Goal: Task Accomplishment & Management: Manage account settings

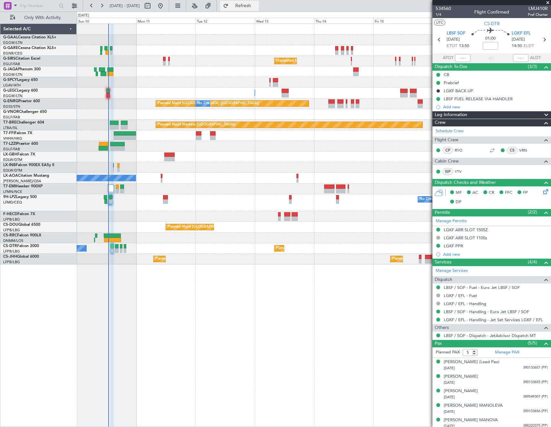
click at [257, 4] on span "Refresh" at bounding box center [243, 6] width 27 height 5
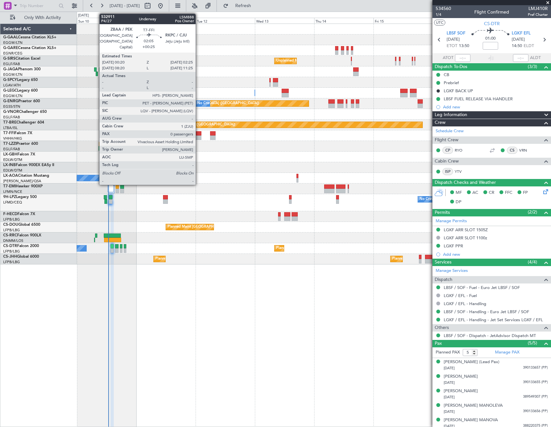
click at [198, 135] on div at bounding box center [198, 133] width 5 height 5
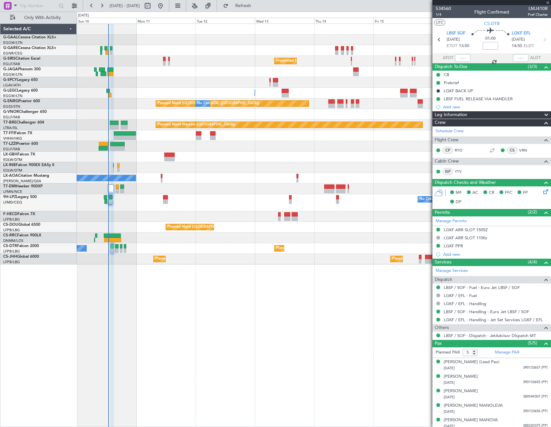
type input "+00:25"
type input "0"
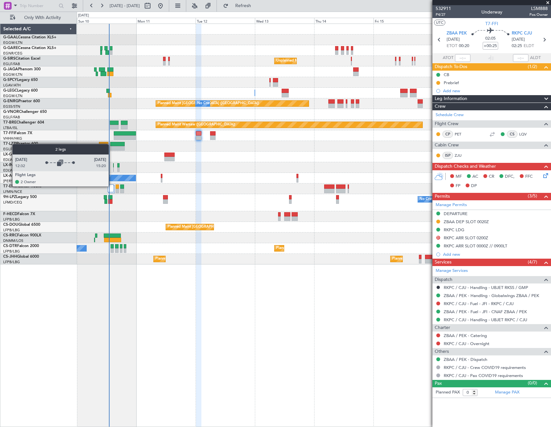
click at [111, 186] on div at bounding box center [111, 188] width 6 height 8
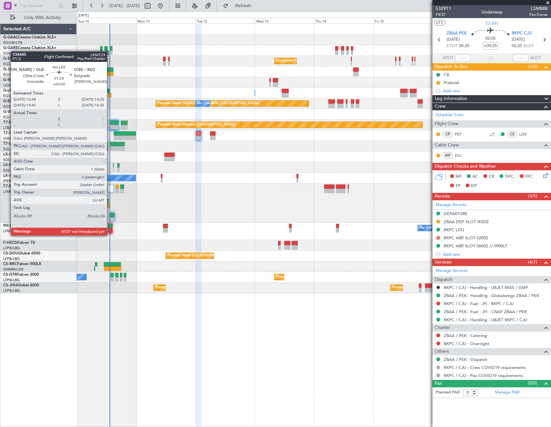
click at [110, 229] on div at bounding box center [110, 230] width 4 height 5
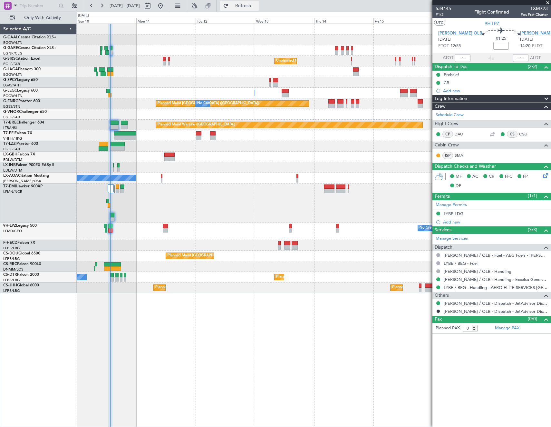
click at [257, 6] on span "Refresh" at bounding box center [243, 6] width 27 height 5
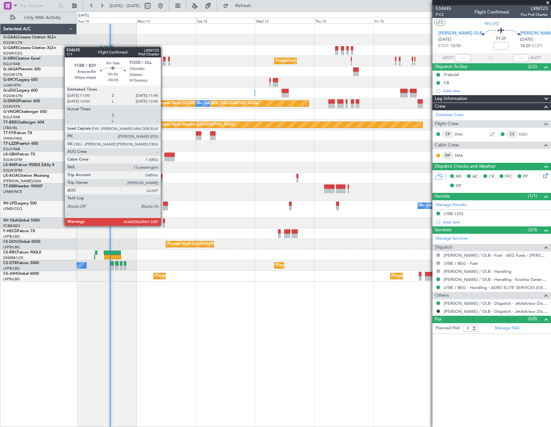
click at [164, 225] on div at bounding box center [164, 225] width 2 height 5
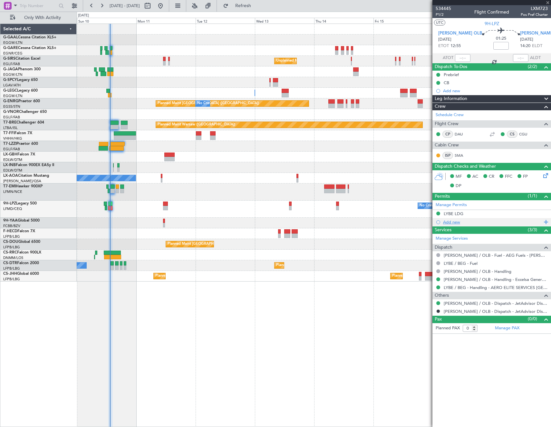
type input "-00:05"
type input "13"
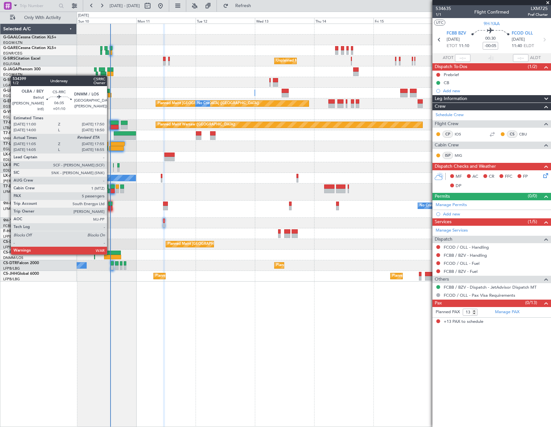
click at [110, 253] on div at bounding box center [112, 252] width 17 height 5
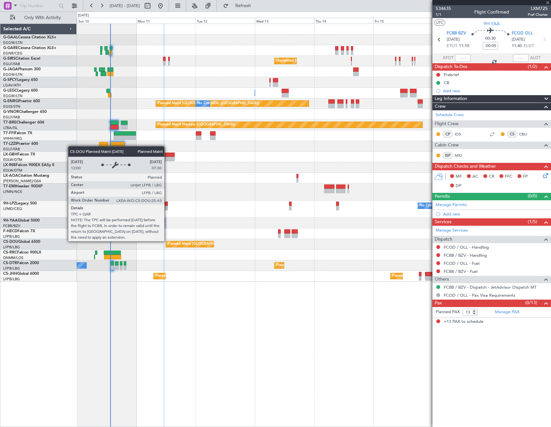
type input "+01:10"
type input "11:15"
type input "5"
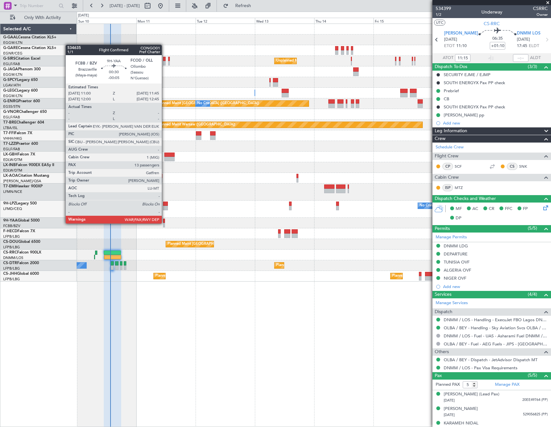
click at [165, 223] on div at bounding box center [164, 225] width 2 height 5
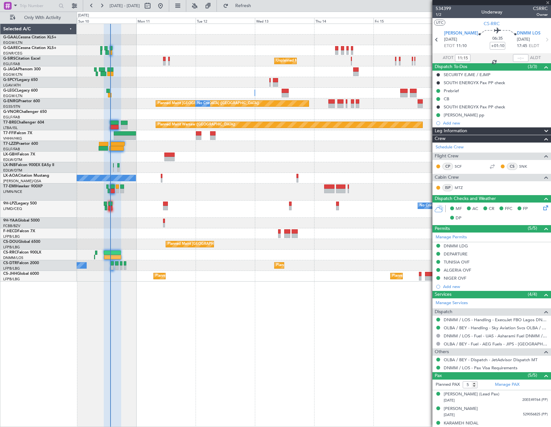
type input "-00:05"
type input "13"
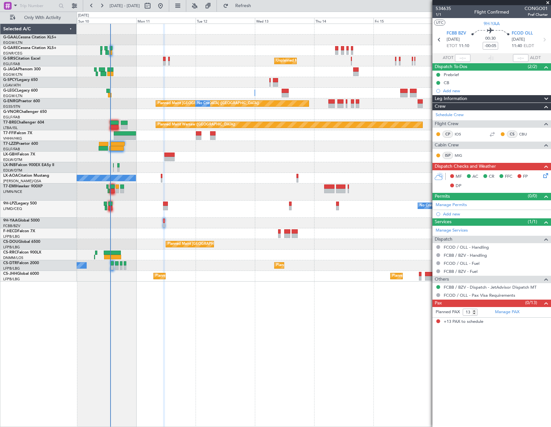
click at [545, 177] on icon at bounding box center [544, 174] width 5 height 5
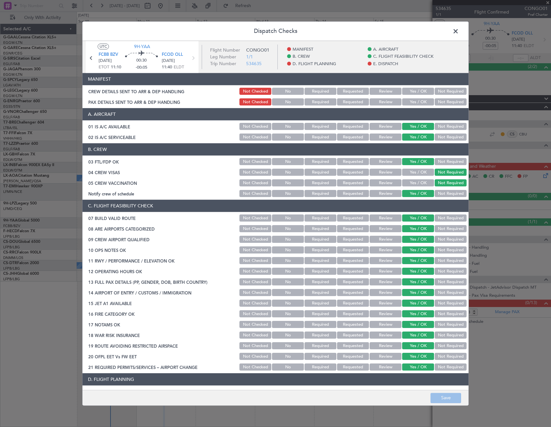
scroll to position [193, 0]
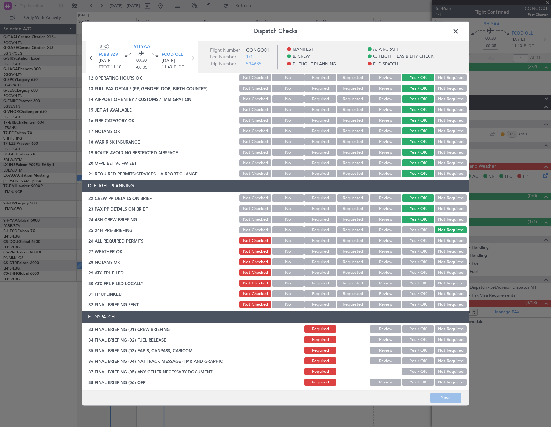
click at [419, 238] on button "Yes / OK" at bounding box center [418, 240] width 32 height 7
click at [449, 398] on button "Save" at bounding box center [446, 397] width 31 height 10
click at [459, 32] on span at bounding box center [459, 32] width 0 height 13
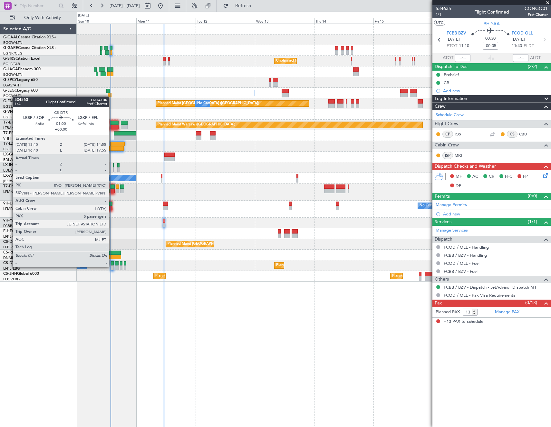
click at [112, 266] on div at bounding box center [112, 267] width 3 height 5
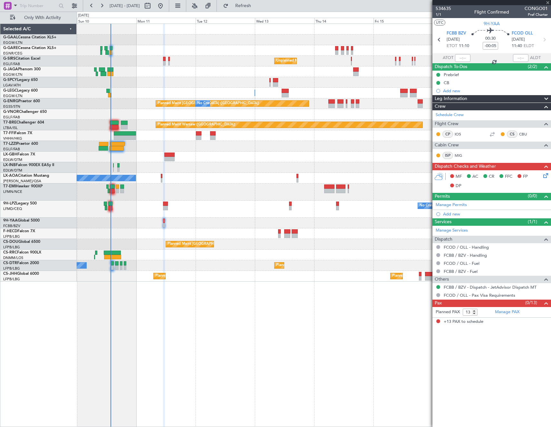
type input "5"
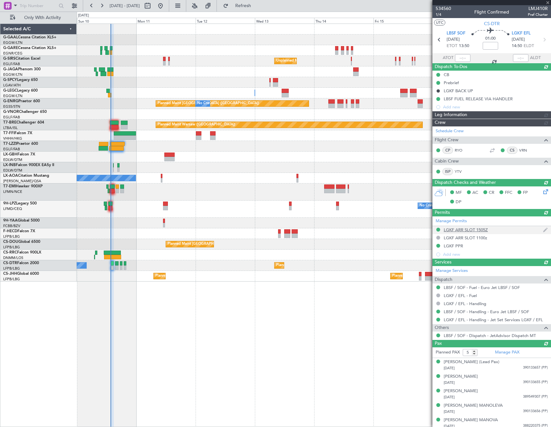
type input "13:33"
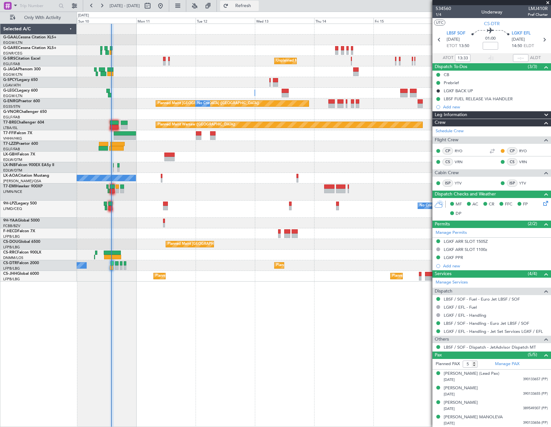
click at [257, 7] on span "Refresh" at bounding box center [243, 6] width 27 height 5
click at [259, 1] on button "Refresh" at bounding box center [239, 6] width 39 height 10
click at [257, 7] on span "Refresh" at bounding box center [243, 6] width 27 height 5
click at [468, 323] on link "LBSF / SOF - Handling - Euro Jet LBSF / SOF" at bounding box center [486, 322] width 85 height 5
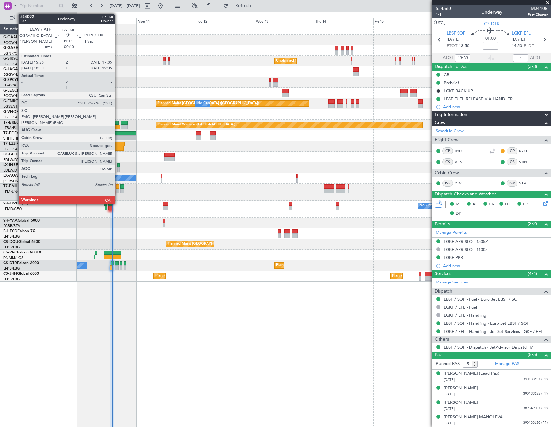
click at [118, 189] on div at bounding box center [117, 191] width 3 height 5
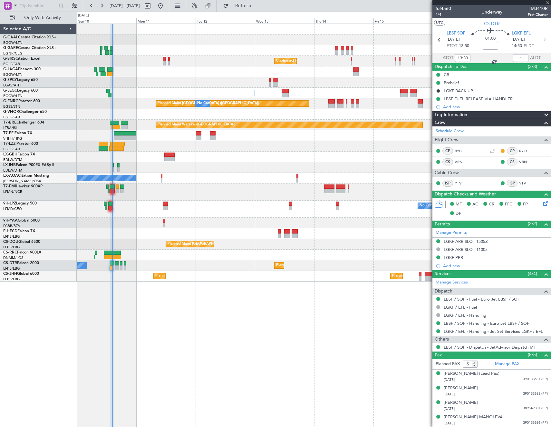
type input "+00:10"
type input "3"
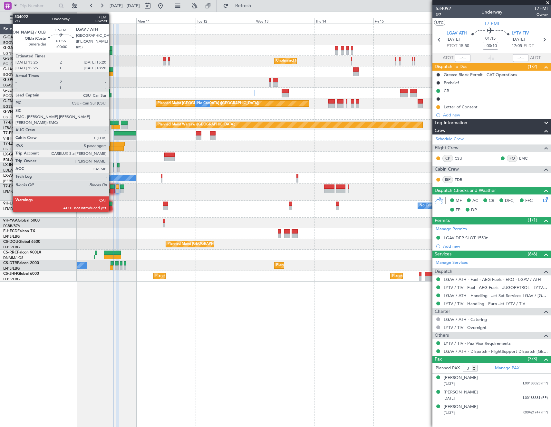
click at [112, 188] on div at bounding box center [112, 186] width 5 height 5
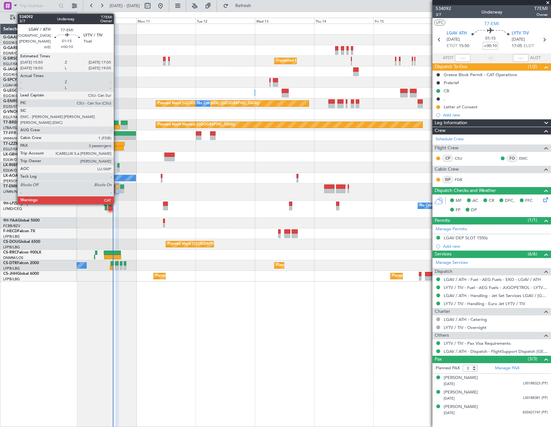
click at [116, 190] on div at bounding box center [117, 191] width 3 height 5
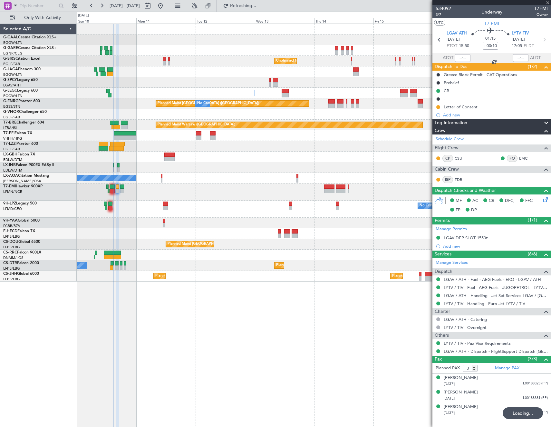
click at [114, 189] on div at bounding box center [112, 191] width 5 height 5
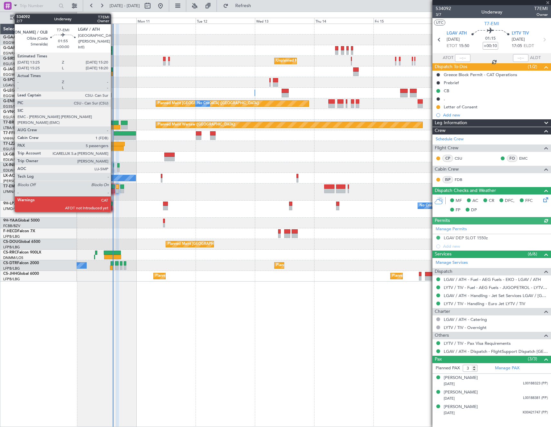
type input "5"
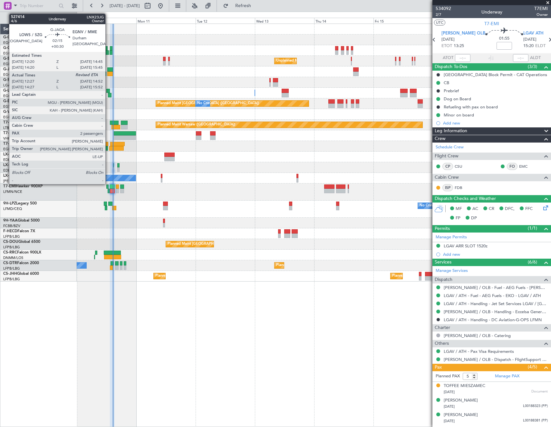
click at [108, 71] on div at bounding box center [110, 69] width 6 height 5
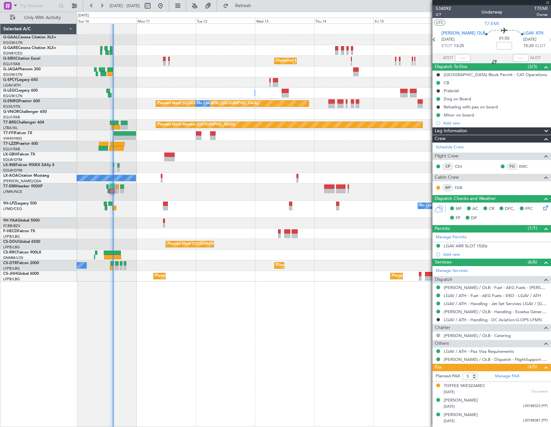
type input "+00:30"
type input "12:27"
type input "2"
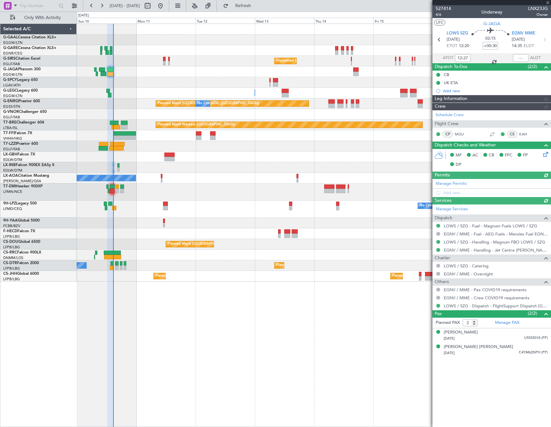
type input "14:35"
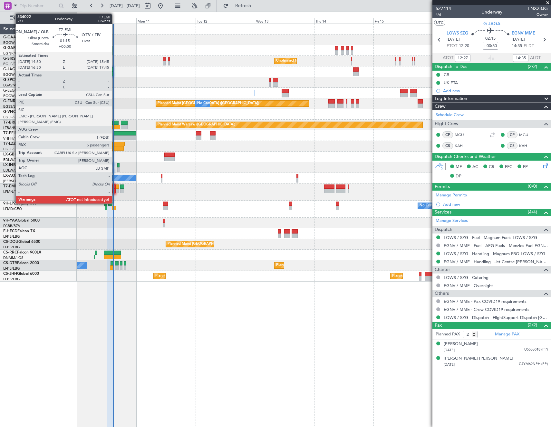
click at [115, 187] on div at bounding box center [113, 186] width 3 height 5
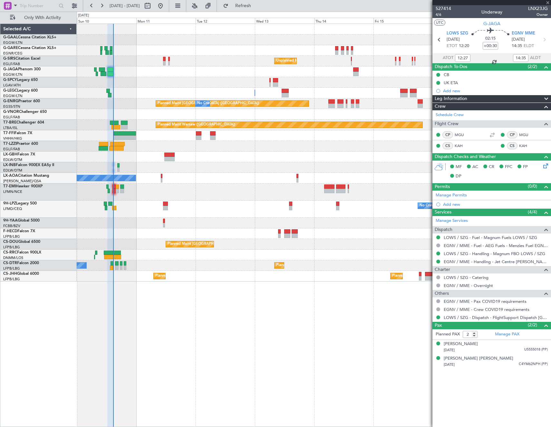
type input "5"
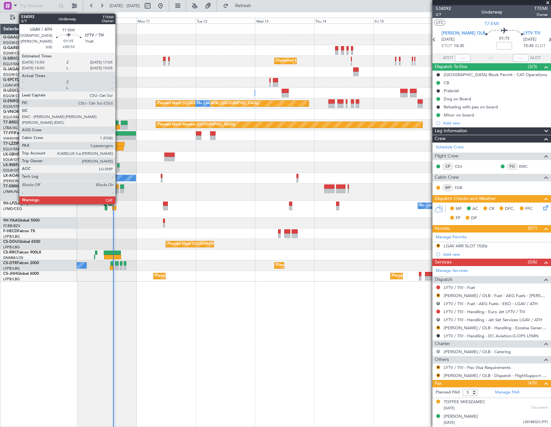
click at [118, 187] on div at bounding box center [117, 186] width 3 height 5
type input "+00:10"
type input "3"
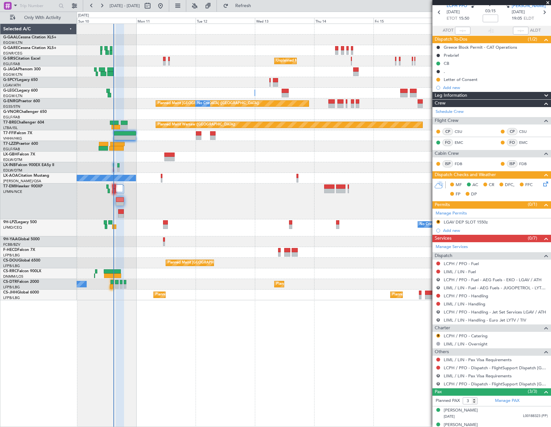
scroll to position [50, 0]
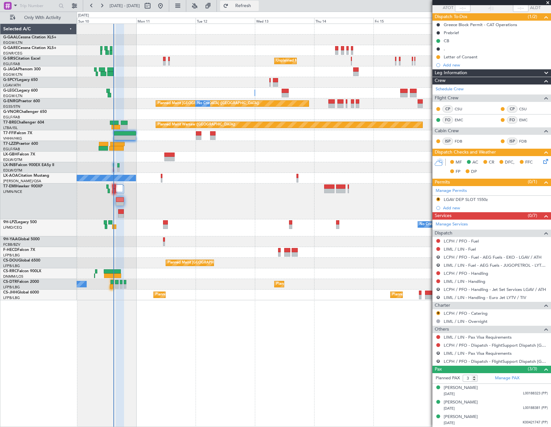
click at [257, 4] on span "Refresh" at bounding box center [243, 6] width 27 height 5
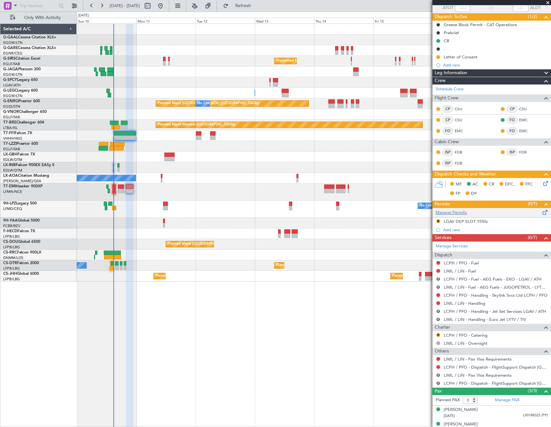
click at [472, 212] on div "Manage Permits" at bounding box center [491, 213] width 119 height 10
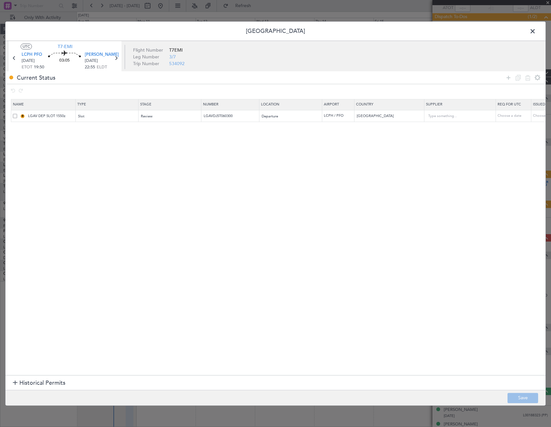
click at [14, 114] on span at bounding box center [15, 116] width 4 height 4
click at [17, 114] on input "checkbox" at bounding box center [17, 114] width 0 height 0
click at [528, 81] on icon at bounding box center [528, 78] width 8 height 8
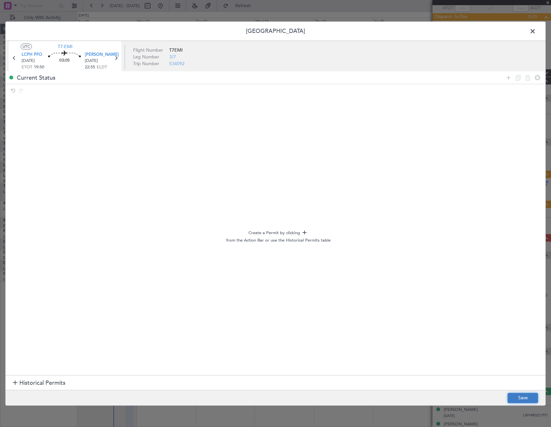
click at [528, 394] on button "Save" at bounding box center [523, 397] width 31 height 10
click at [536, 30] on span at bounding box center [536, 32] width 0 height 13
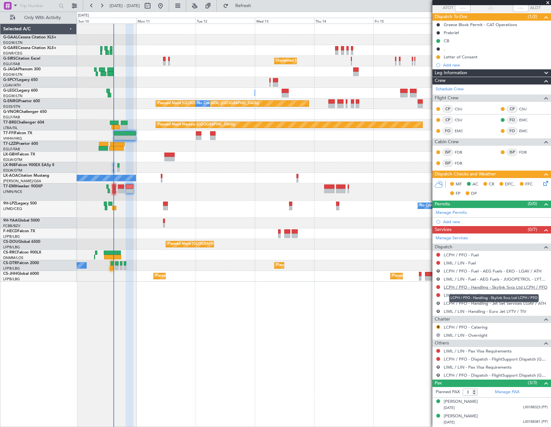
click at [488, 286] on link "LCPH / PFO - Handling - Skylink Svcs Ltd LCPH / PFO" at bounding box center [496, 286] width 104 height 5
click at [438, 366] on button "R" at bounding box center [438, 367] width 4 height 4
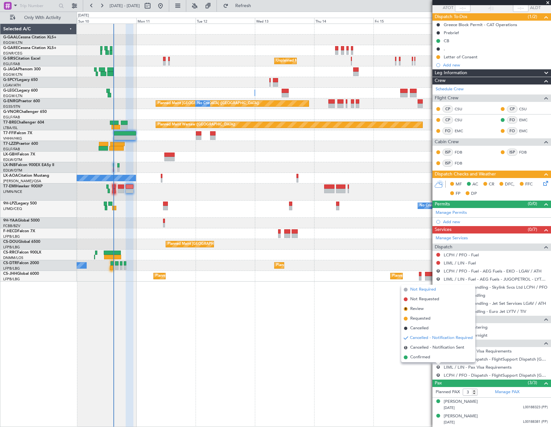
click at [419, 289] on span "Not Required" at bounding box center [423, 289] width 26 height 6
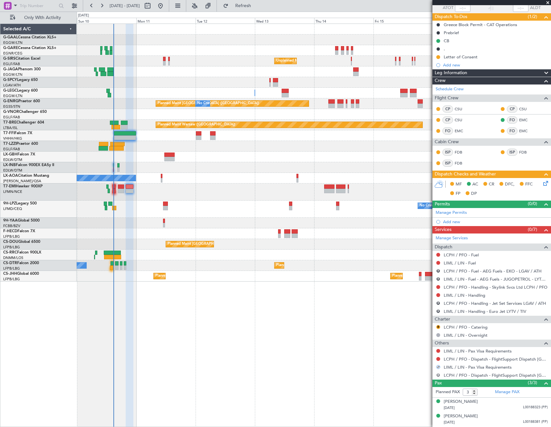
click at [438, 373] on button "R" at bounding box center [438, 375] width 4 height 4
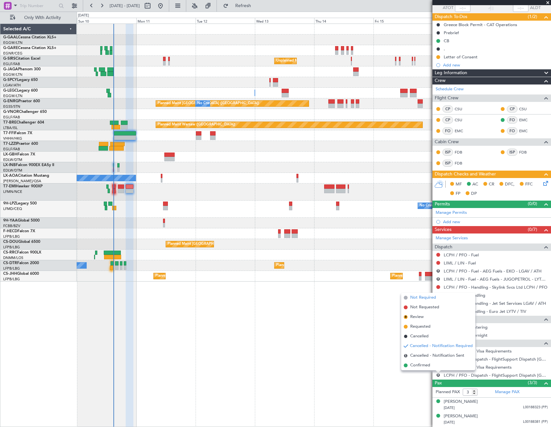
click at [424, 297] on span "Not Required" at bounding box center [423, 297] width 26 height 6
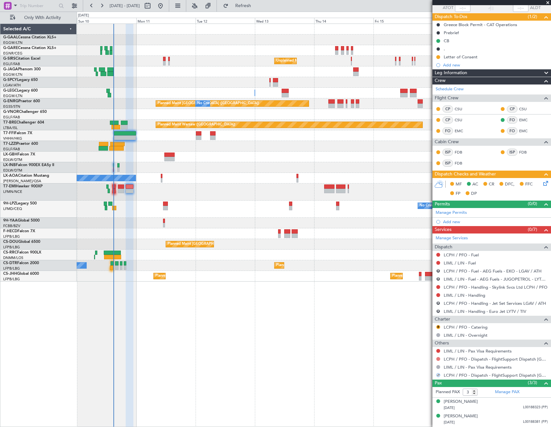
click at [437, 358] on button at bounding box center [438, 359] width 4 height 4
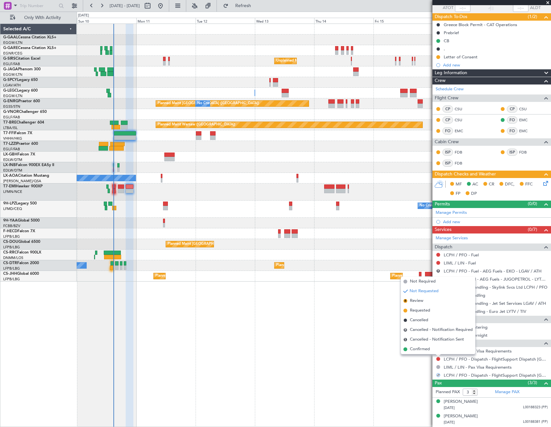
drag, startPoint x: 420, startPoint y: 347, endPoint x: 421, endPoint y: 355, distance: 7.8
click at [421, 352] on span "Confirmed" at bounding box center [420, 349] width 20 height 6
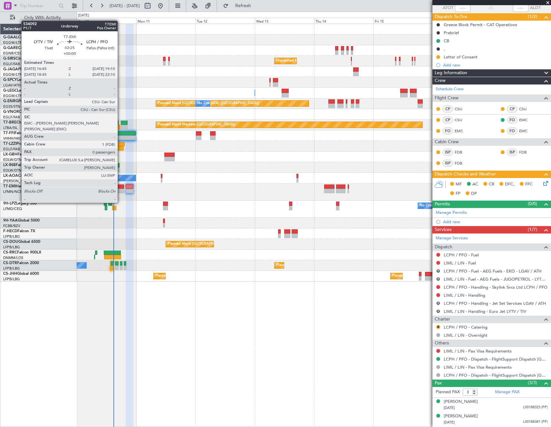
click at [121, 190] on div at bounding box center [121, 191] width 6 height 5
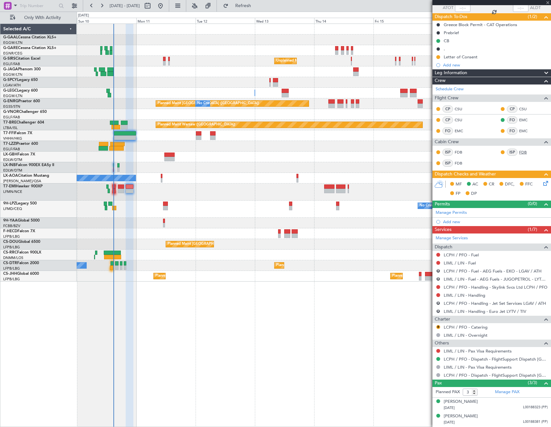
type input "0"
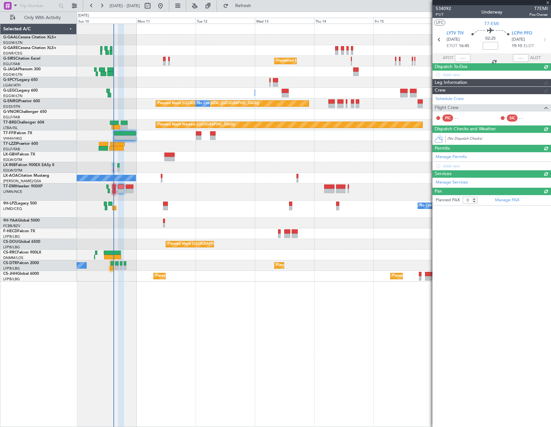
scroll to position [0, 0]
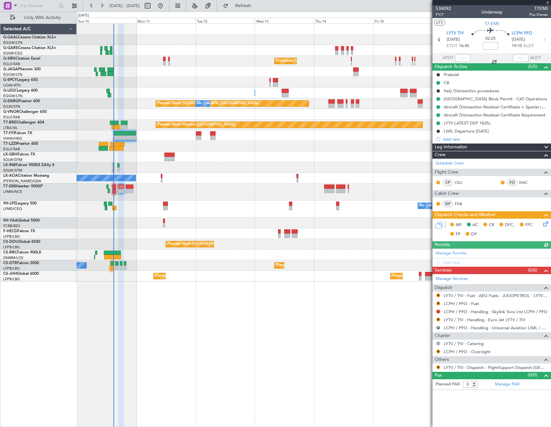
click at [494, 45] on input at bounding box center [490, 46] width 15 height 8
click at [481, 405] on article "534092 P1/7 Underway T7EMI Pos Owner UTC T7-EMI LYTV TIV [DATE] ETOT 16:45 02:2…" at bounding box center [491, 215] width 119 height 421
click at [489, 44] on input "-00:25" at bounding box center [490, 46] width 15 height 8
click at [482, 406] on article "534092 P1/7 Underway T7EMI Pos Owner UTC T7-EMI LYTV TIV [DATE] ETOT 16:45 01:4…" at bounding box center [491, 215] width 119 height 421
type input "+00:00"
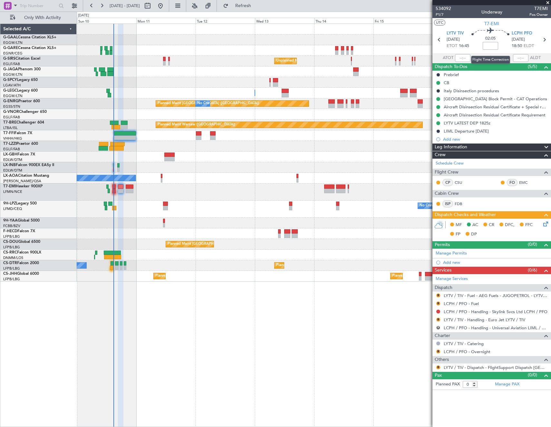
click at [495, 44] on input at bounding box center [490, 46] width 15 height 8
type input "-00:05"
click at [471, 404] on article "534092 P1/7 Underway T7EMI Pos Owner UTC T7-EMI LYTV TIV [DATE] ETOT 16:45 02:0…" at bounding box center [491, 215] width 119 height 421
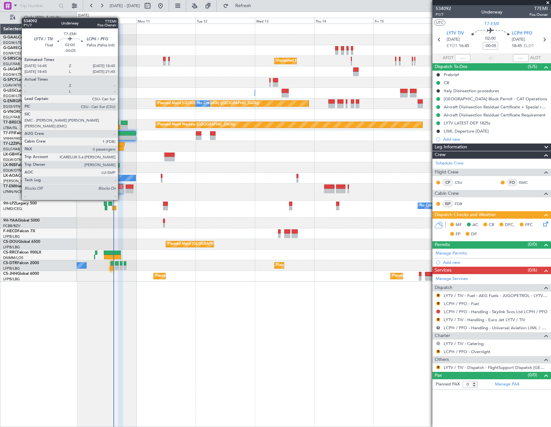
click at [121, 188] on div at bounding box center [120, 186] width 5 height 5
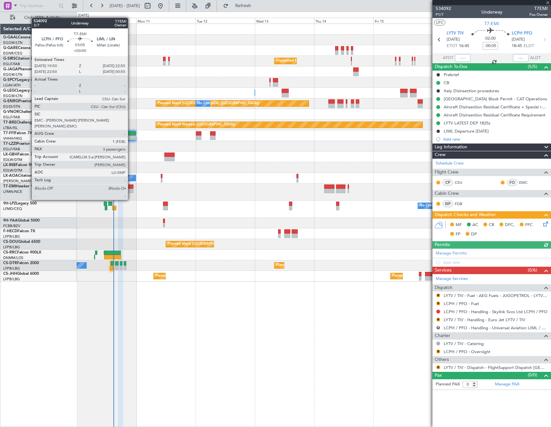
click at [131, 188] on div at bounding box center [130, 186] width 8 height 5
type input "3"
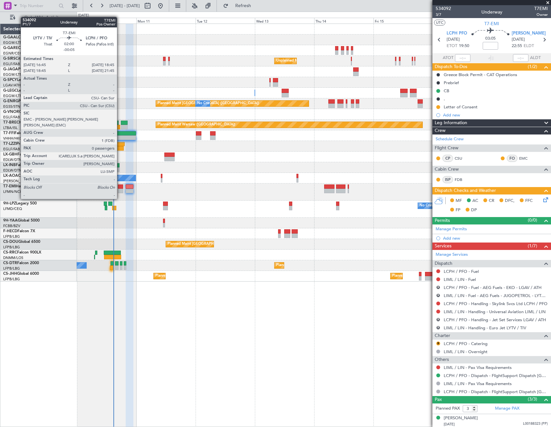
click at [120, 187] on div at bounding box center [120, 186] width 5 height 5
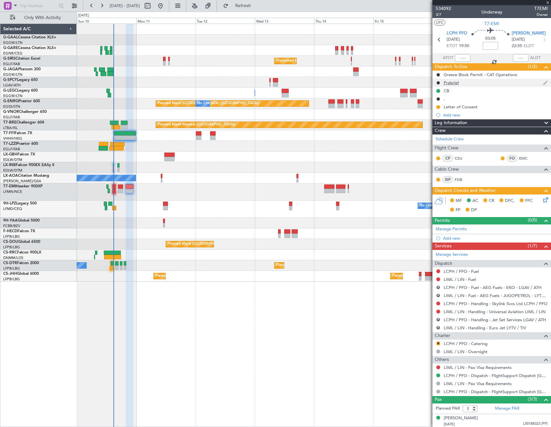
type input "-00:05"
type input "0"
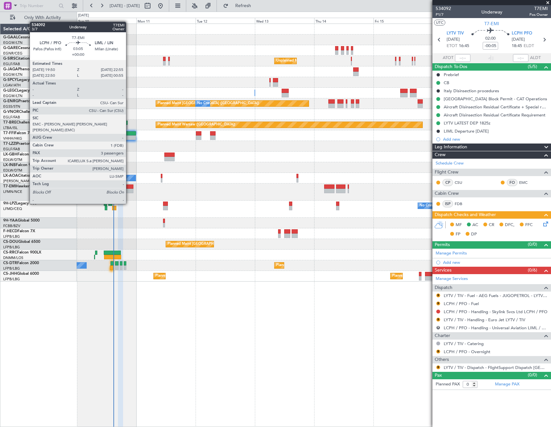
click at [129, 191] on div at bounding box center [130, 191] width 8 height 5
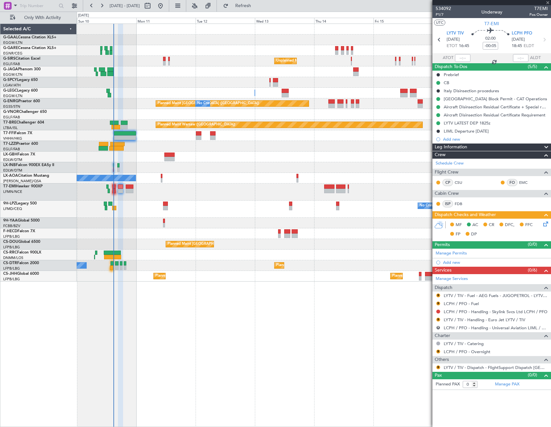
type input "3"
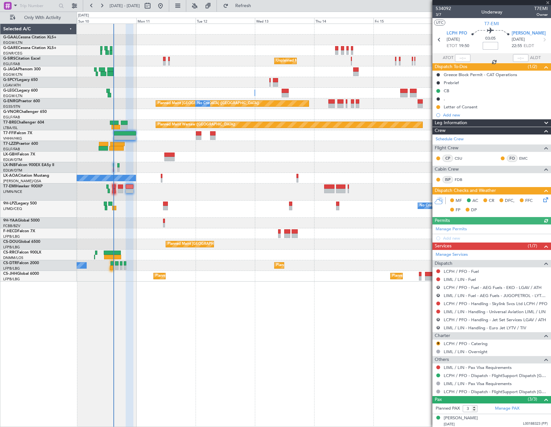
click at [491, 46] on input at bounding box center [490, 46] width 15 height 8
click at [462, 13] on div "534092 3/7 Underway T7EMI Owner" at bounding box center [491, 11] width 119 height 13
type input "+00:05"
click at [474, 304] on link "LCPH / PFO - Handling - Skylink Svcs Ltd LCPH / PFO" at bounding box center [496, 303] width 104 height 5
click at [485, 312] on link "LIML / LIN - Handling - Universal Aviation LIML / LIN" at bounding box center [495, 311] width 102 height 5
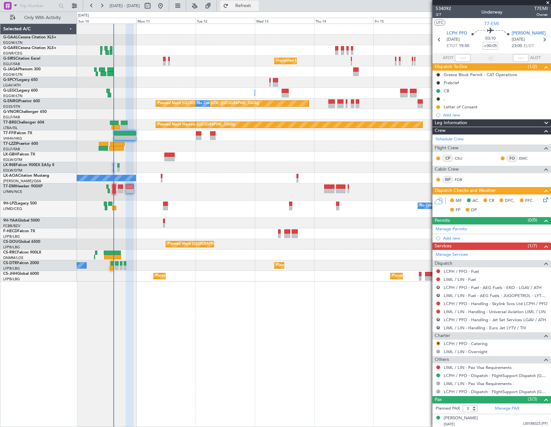
click at [257, 5] on span "Refresh" at bounding box center [243, 6] width 27 height 5
type input "0"
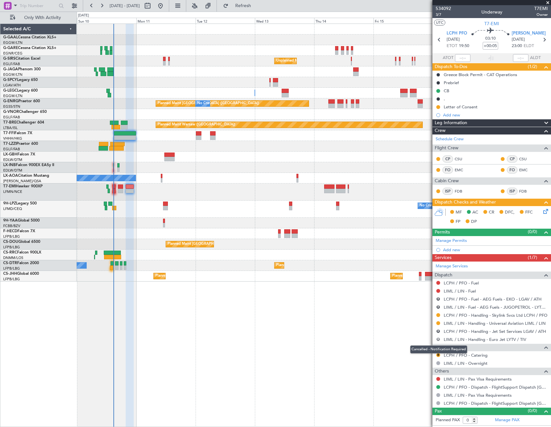
click at [438, 339] on button "R" at bounding box center [438, 339] width 4 height 4
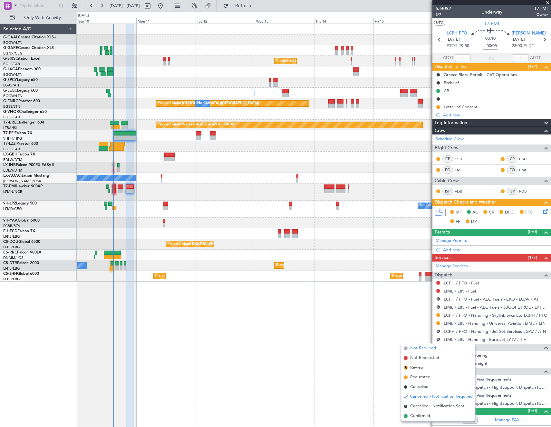
click at [423, 348] on span "Not Required" at bounding box center [423, 348] width 26 height 6
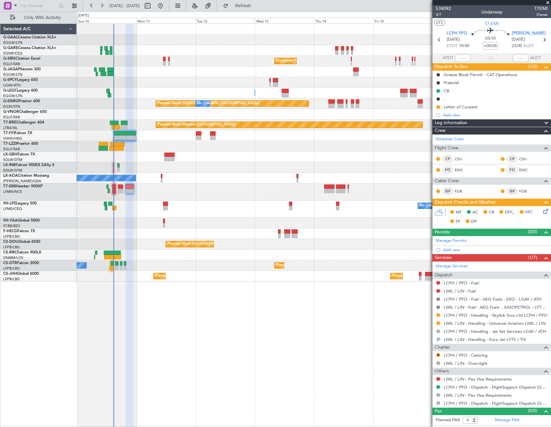
click at [439, 331] on button "R" at bounding box center [438, 331] width 4 height 4
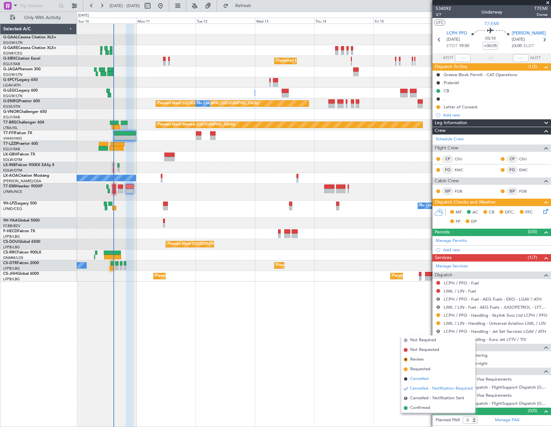
click at [423, 377] on span "Cancelled" at bounding box center [419, 378] width 18 height 6
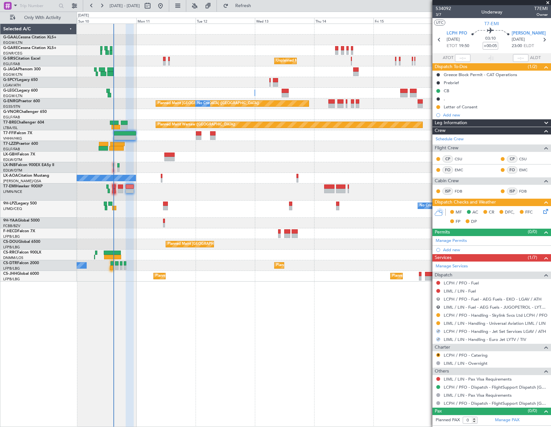
click at [437, 297] on button "R" at bounding box center [438, 299] width 4 height 4
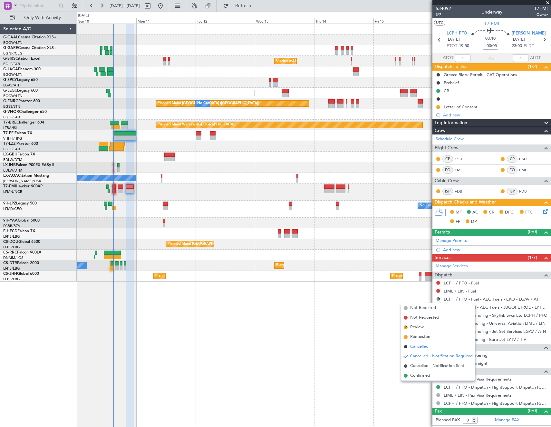
click at [420, 348] on span "Cancelled" at bounding box center [419, 346] width 18 height 6
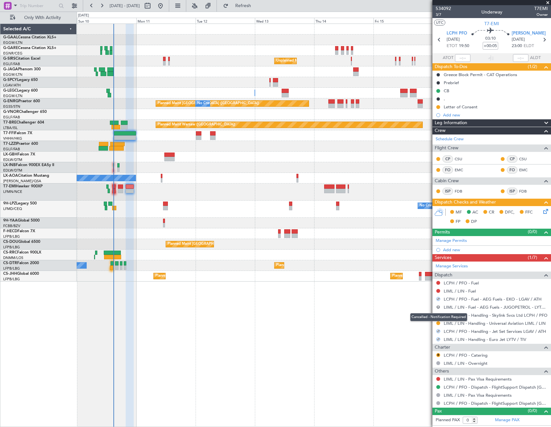
click at [437, 308] on button "R" at bounding box center [438, 307] width 4 height 4
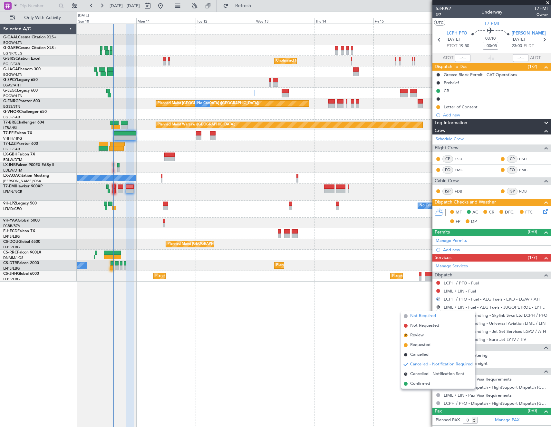
click at [412, 317] on span "Not Required" at bounding box center [423, 316] width 26 height 6
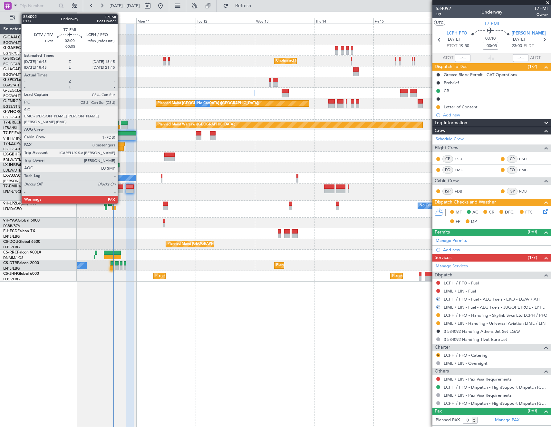
click at [121, 189] on div at bounding box center [120, 191] width 5 height 5
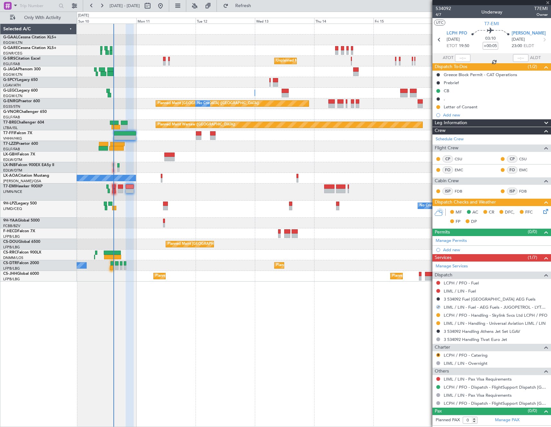
type input "-00:05"
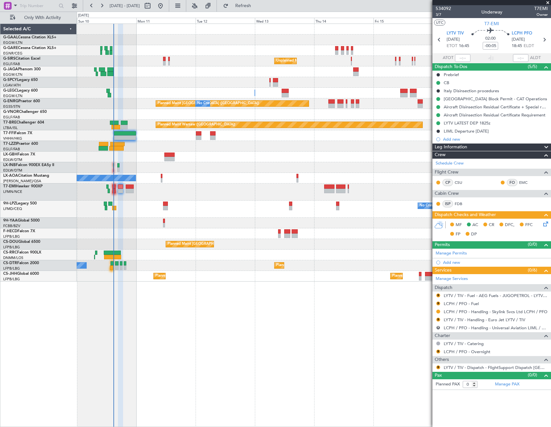
drag, startPoint x: 438, startPoint y: 327, endPoint x: 426, endPoint y: 331, distance: 13.1
click at [438, 327] on button "R" at bounding box center [438, 327] width 4 height 4
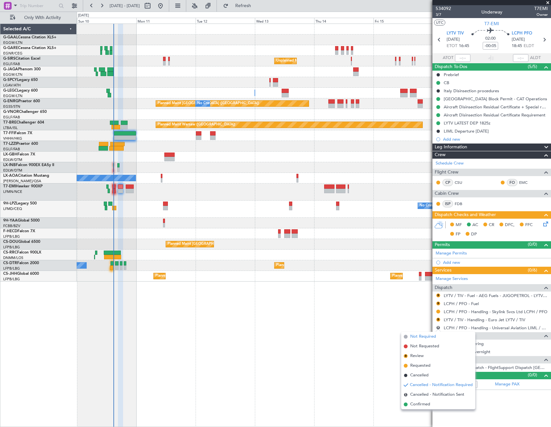
click at [414, 336] on span "Not Required" at bounding box center [423, 336] width 26 height 6
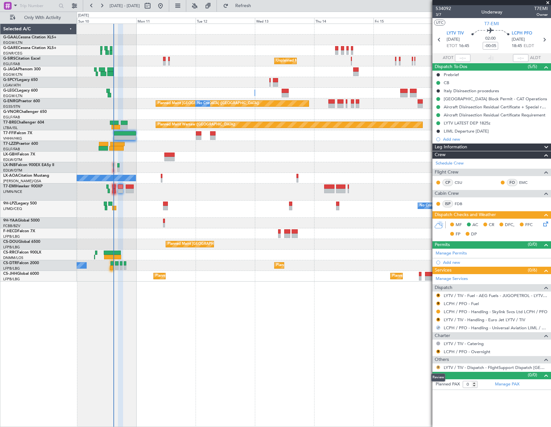
click at [438, 366] on button "R" at bounding box center [438, 367] width 4 height 4
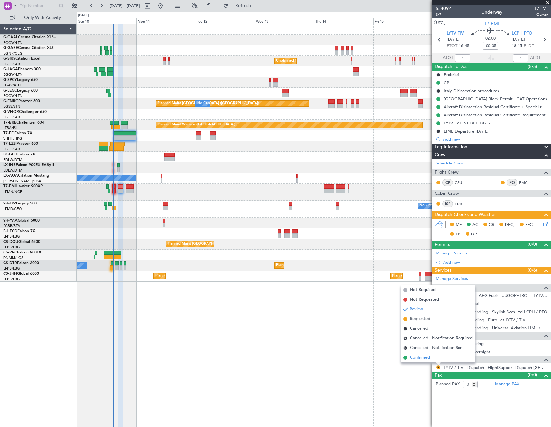
click at [421, 359] on span "Confirmed" at bounding box center [420, 357] width 20 height 6
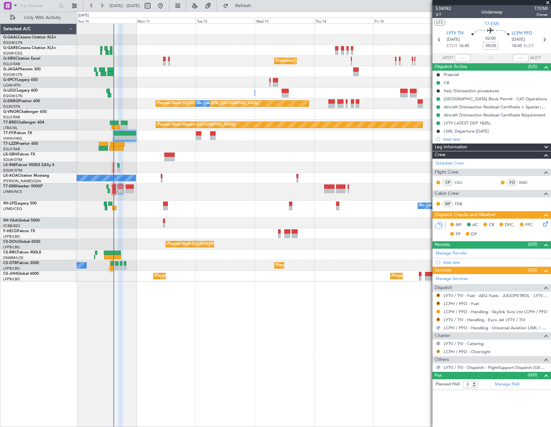
click at [438, 350] on button "R" at bounding box center [438, 351] width 4 height 4
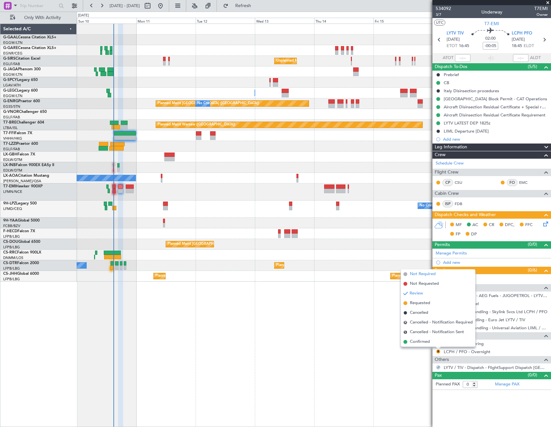
click at [416, 274] on span "Not Required" at bounding box center [423, 274] width 26 height 6
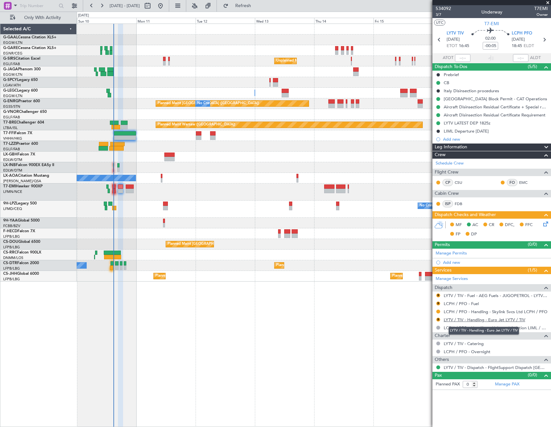
click at [465, 319] on link "LYTV / TIV - Handling - Euro Jet LYTV / TIV" at bounding box center [485, 319] width 82 height 5
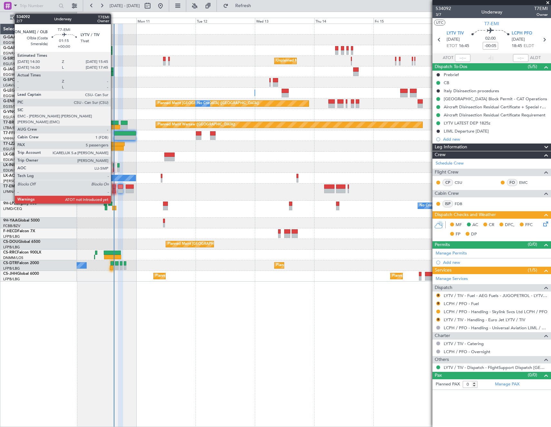
click at [114, 189] on div at bounding box center [113, 191] width 3 height 5
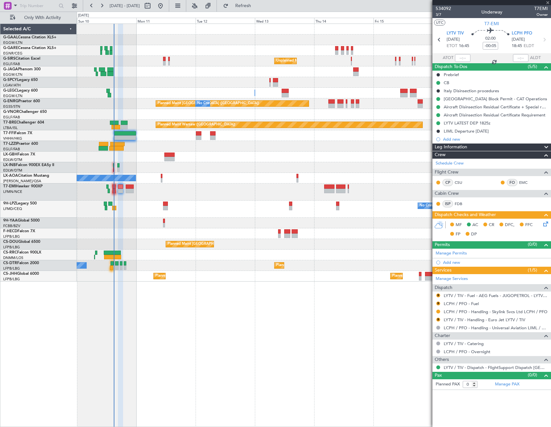
type input "5"
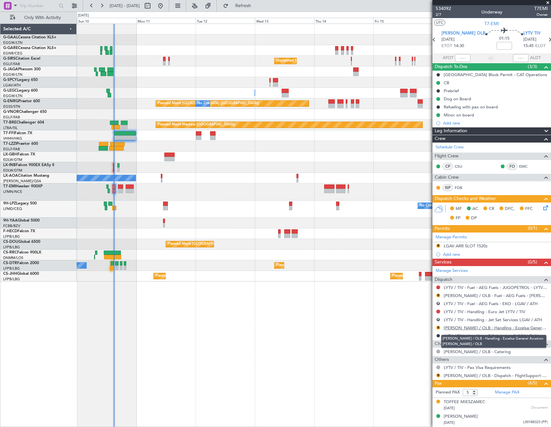
click at [467, 327] on link "[PERSON_NAME] / OLB - Handling - Eccelsa General Aviation [PERSON_NAME] / OLB" at bounding box center [496, 327] width 104 height 5
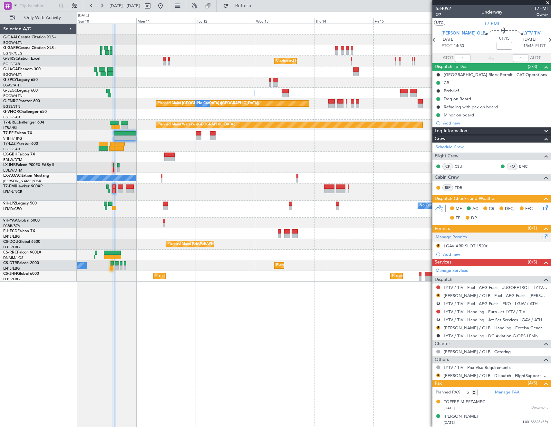
click at [472, 237] on div "Manage Permits" at bounding box center [491, 237] width 119 height 10
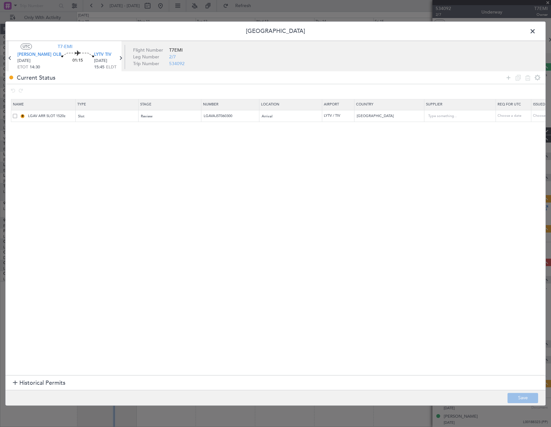
click at [13, 116] on span at bounding box center [15, 116] width 4 height 4
click at [17, 114] on input "checkbox" at bounding box center [17, 114] width 0 height 0
click at [527, 77] on icon at bounding box center [528, 78] width 8 height 8
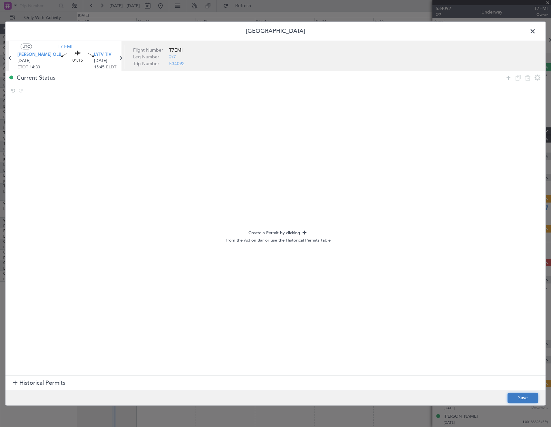
click at [519, 394] on button "Save" at bounding box center [523, 397] width 31 height 10
click at [536, 32] on span at bounding box center [536, 32] width 0 height 13
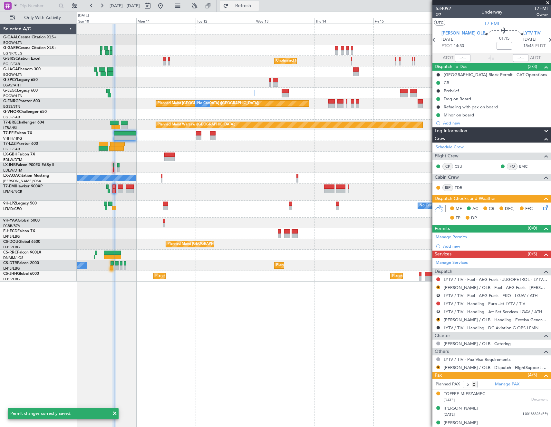
click at [257, 8] on span "Refresh" at bounding box center [243, 6] width 27 height 5
click at [438, 311] on button "R" at bounding box center [438, 311] width 4 height 4
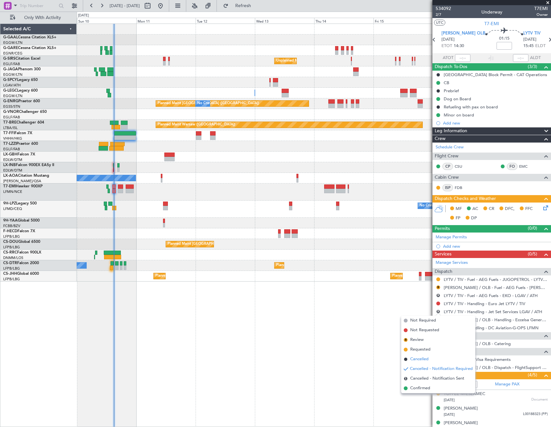
click at [419, 359] on span "Cancelled" at bounding box center [419, 359] width 18 height 6
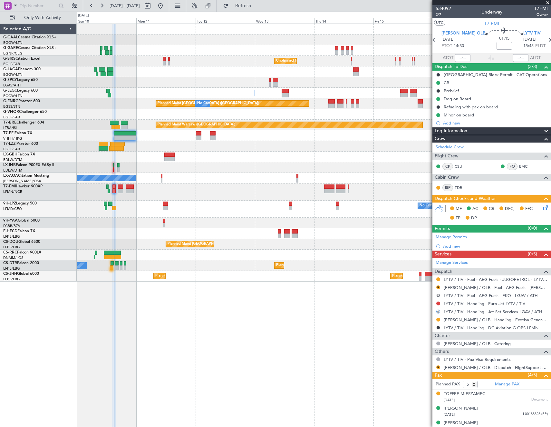
click at [437, 295] on button "R" at bounding box center [438, 295] width 4 height 4
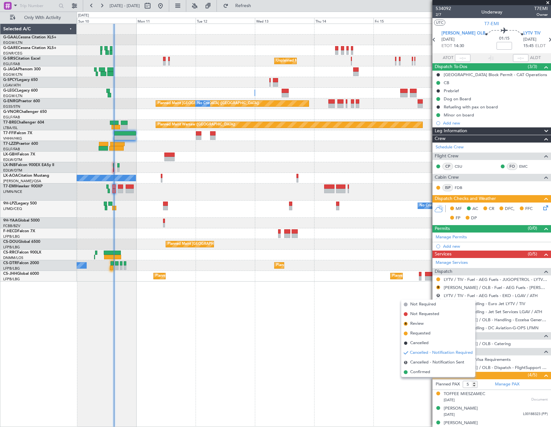
click at [420, 344] on span "Cancelled" at bounding box center [419, 343] width 18 height 6
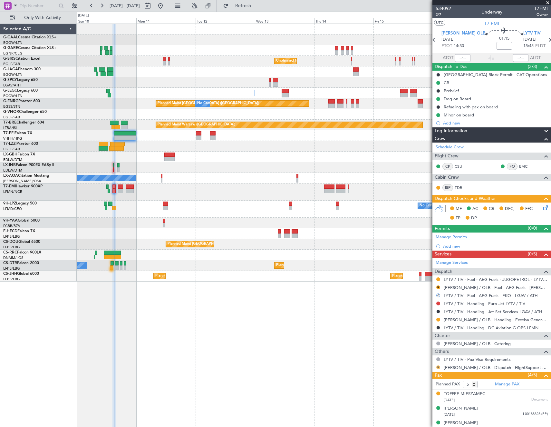
click at [438, 365] on button "R" at bounding box center [438, 367] width 4 height 4
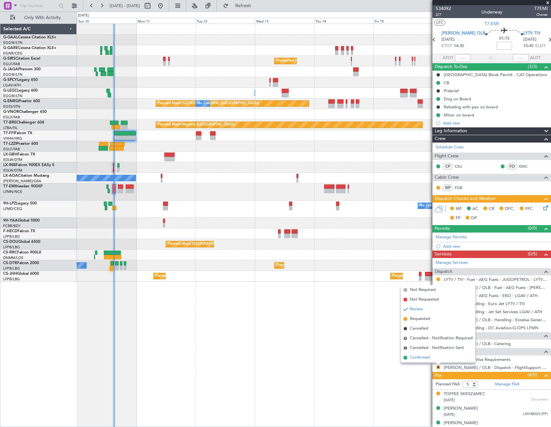
click at [421, 355] on span "Confirmed" at bounding box center [420, 357] width 20 height 6
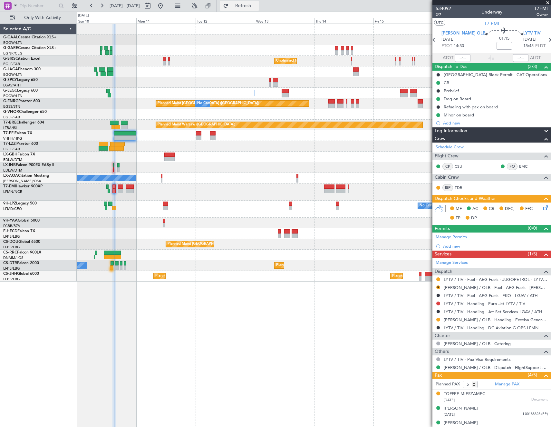
click at [252, 7] on span "Refresh" at bounding box center [243, 6] width 27 height 5
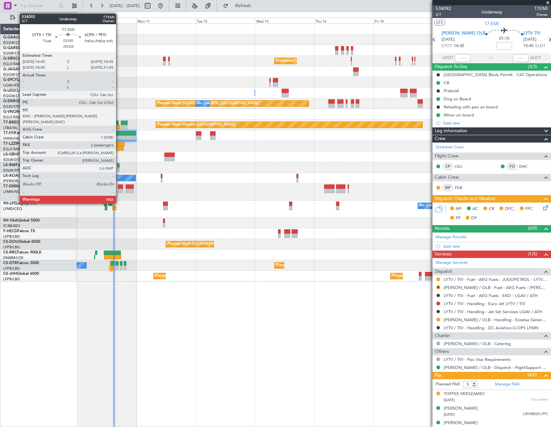
click at [119, 189] on div at bounding box center [120, 191] width 5 height 5
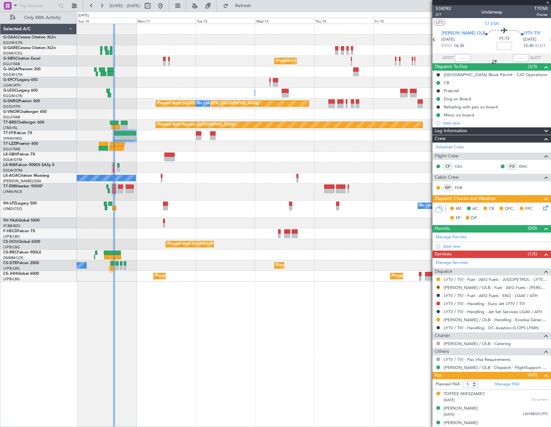
type input "-00:05"
type input "2"
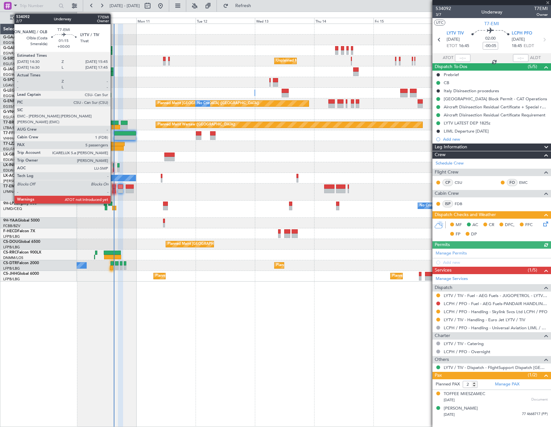
click at [113, 188] on div at bounding box center [113, 186] width 3 height 5
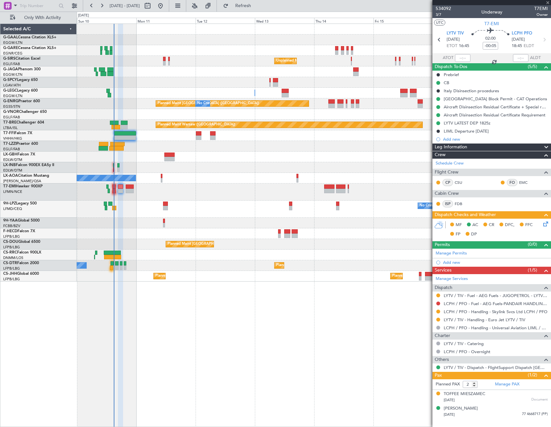
type input "5"
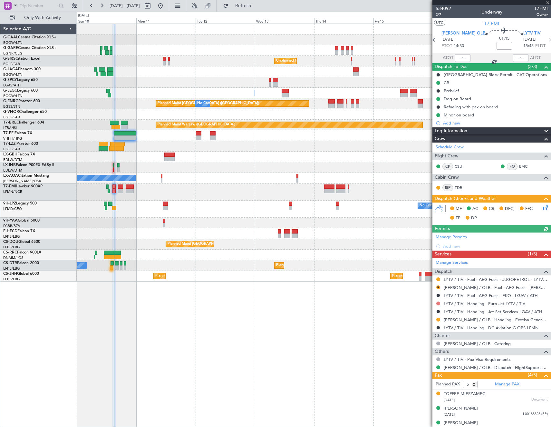
click at [437, 303] on button at bounding box center [438, 303] width 4 height 4
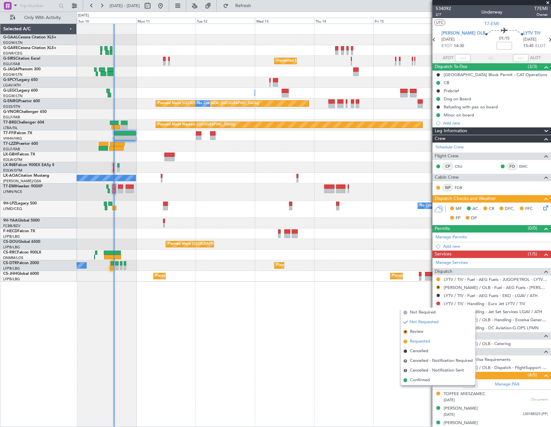
click at [419, 343] on span "Requested" at bounding box center [420, 341] width 20 height 6
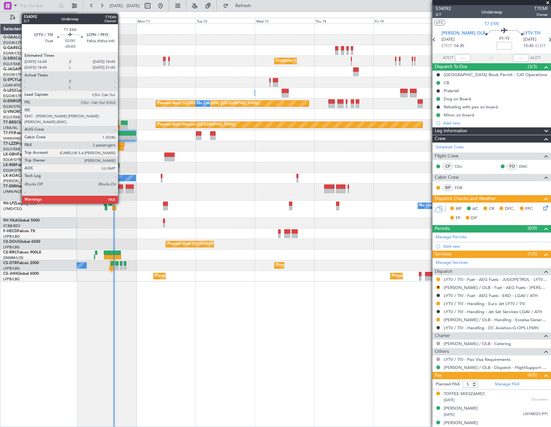
click at [121, 187] on div at bounding box center [120, 186] width 5 height 5
type input "-00:05"
type input "2"
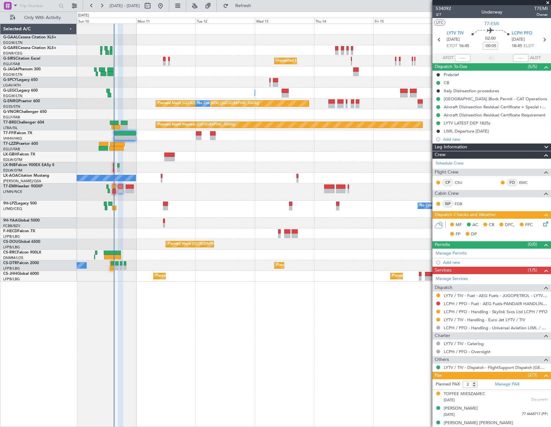
scroll to position [6, 0]
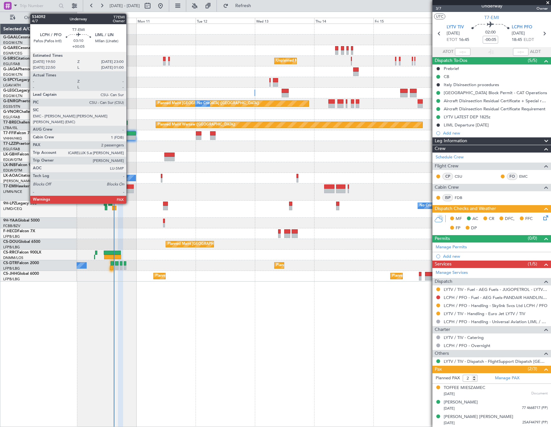
click at [129, 190] on div at bounding box center [130, 191] width 8 height 5
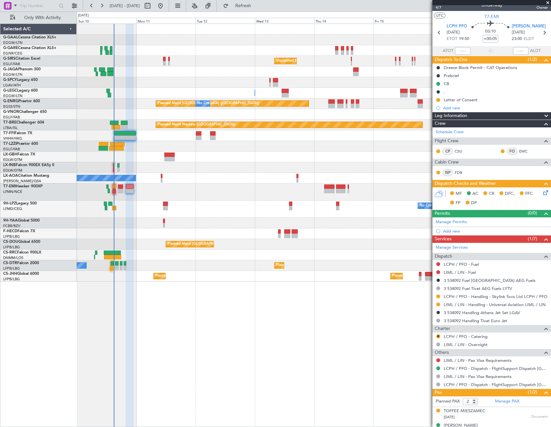
scroll to position [0, 0]
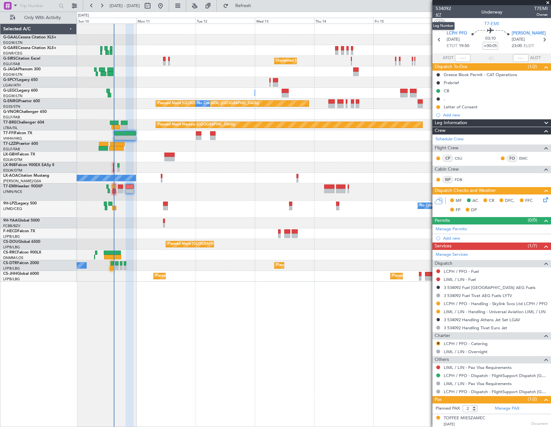
click at [438, 15] on span "4/7" at bounding box center [443, 14] width 15 height 5
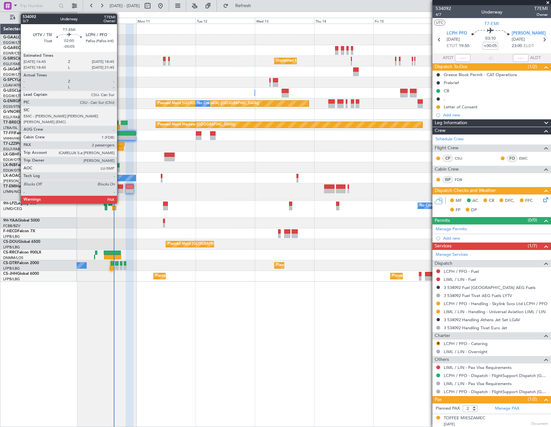
click at [120, 186] on div at bounding box center [120, 186] width 5 height 5
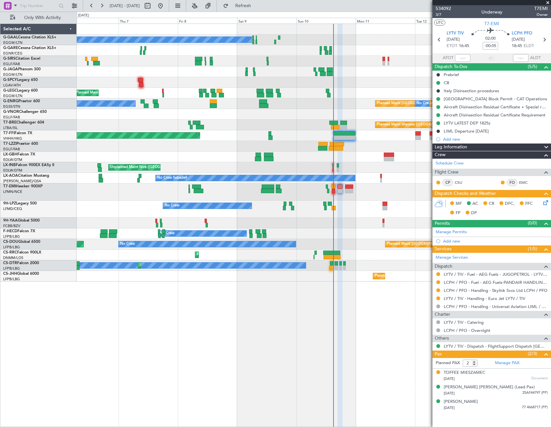
click at [352, 229] on div "No Crew Unplanned Maint [GEOGRAPHIC_DATA] ([GEOGRAPHIC_DATA]) A/C Unavailable P…" at bounding box center [314, 152] width 474 height 257
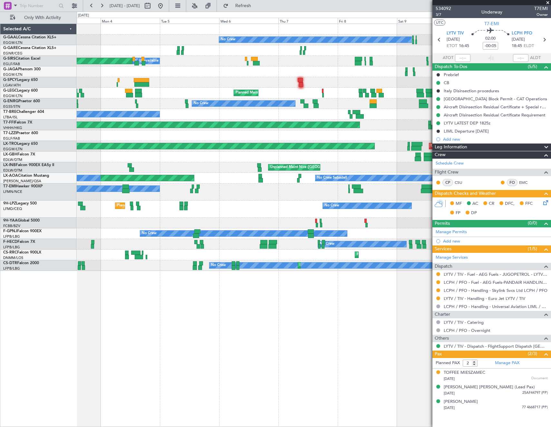
click at [423, 205] on div "No Crew A/C Unavailable Planned Maint [GEOGRAPHIC_DATA] ([GEOGRAPHIC_DATA]) Unp…" at bounding box center [314, 147] width 474 height 247
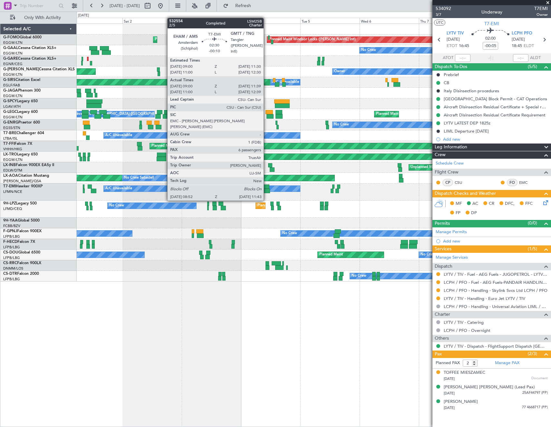
click at [266, 188] on div at bounding box center [266, 186] width 6 height 5
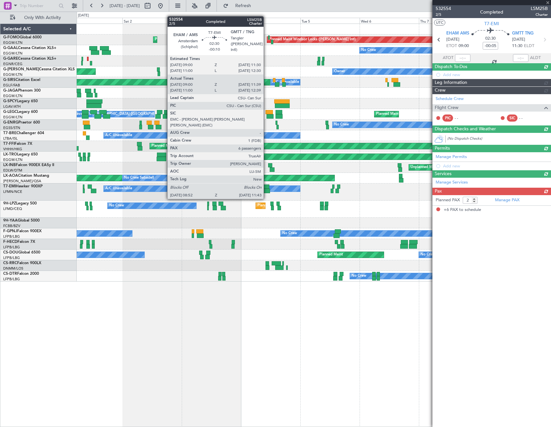
type input "-00:10"
type input "09:00"
type input "11:39"
type input "6"
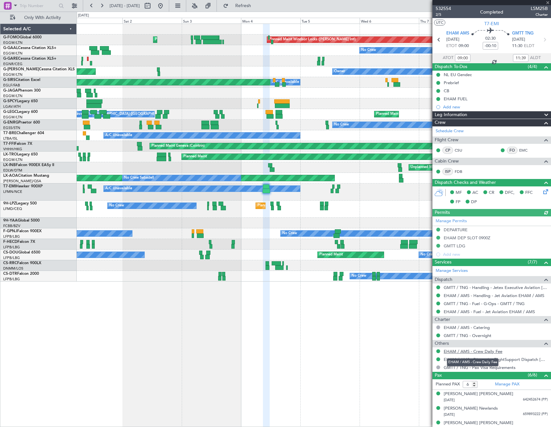
scroll to position [50, 0]
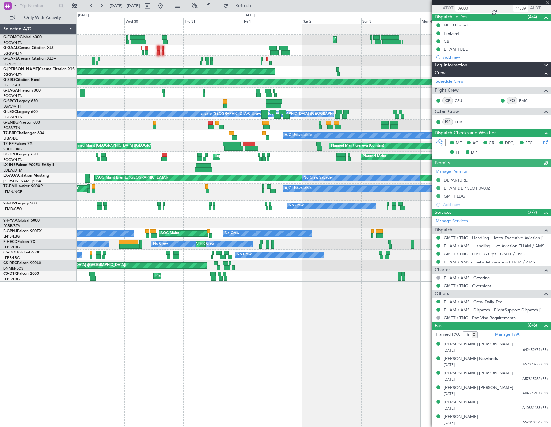
click at [413, 251] on div "Planned Maint Windsor Locks ([PERSON_NAME] Intl) Planned Maint [GEOGRAPHIC_DATA…" at bounding box center [314, 152] width 474 height 257
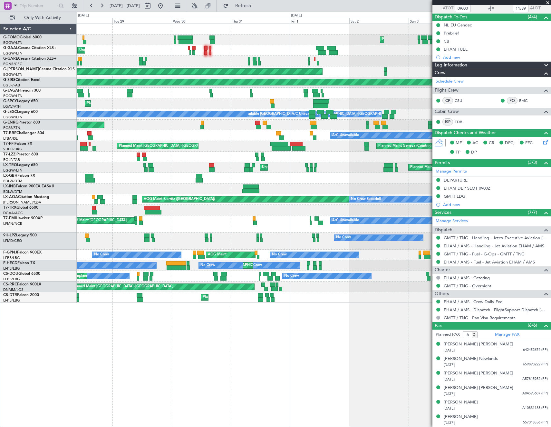
click at [407, 236] on div "Planned Maint Windsor Locks ([PERSON_NAME] Intl) Planned Maint [GEOGRAPHIC_DATA…" at bounding box center [314, 163] width 474 height 279
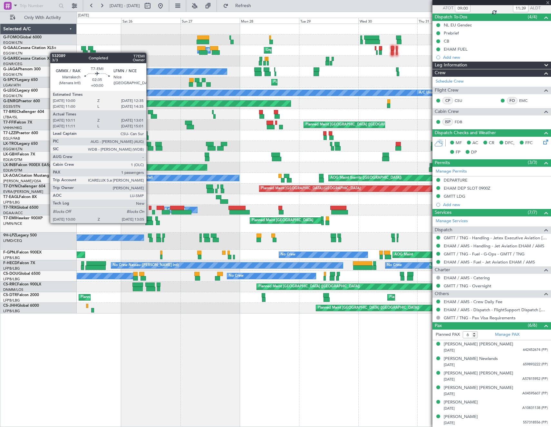
type input "10:11"
type input "13:01"
type input "1"
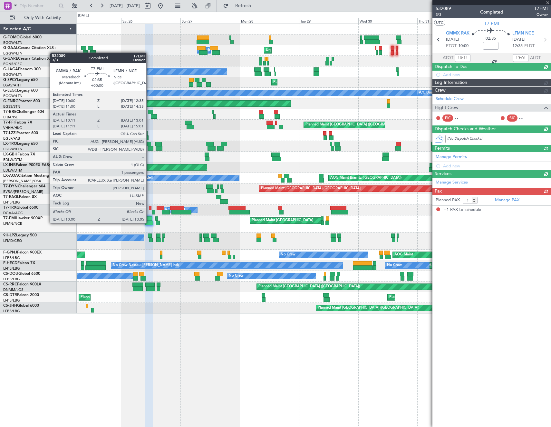
scroll to position [0, 0]
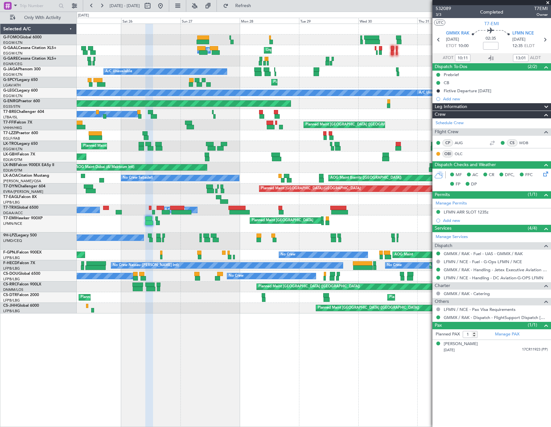
click at [0, 257] on html "[DATE] - [DATE] Refresh Quick Links Only With Activity Planned Maint [GEOGRAPHI…" at bounding box center [275, 213] width 551 height 427
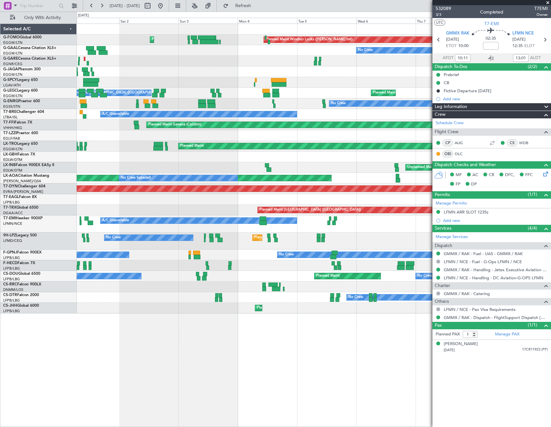
click at [0, 246] on html "[DATE] - [DATE] Refresh Quick Links Only With Activity Planned Maint [GEOGRAPHI…" at bounding box center [275, 213] width 551 height 427
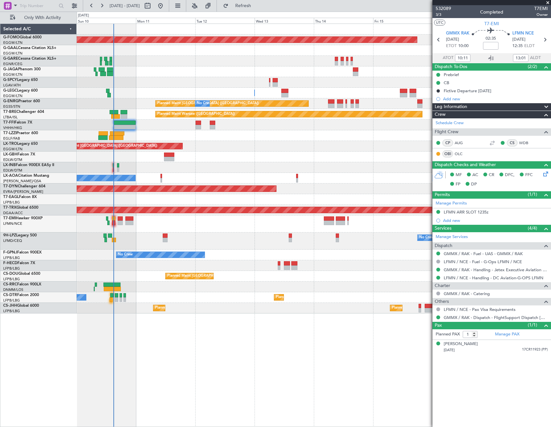
click at [198, 240] on div "Planned Maint Windsor Locks ([PERSON_NAME] Intl) No Crew A/C Unavailable [GEOGR…" at bounding box center [314, 168] width 474 height 289
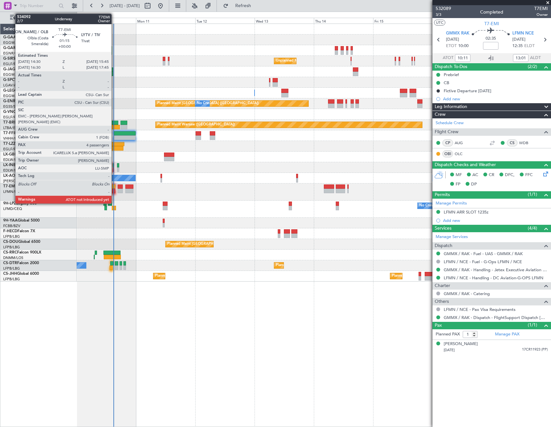
click at [114, 189] on div at bounding box center [113, 191] width 3 height 5
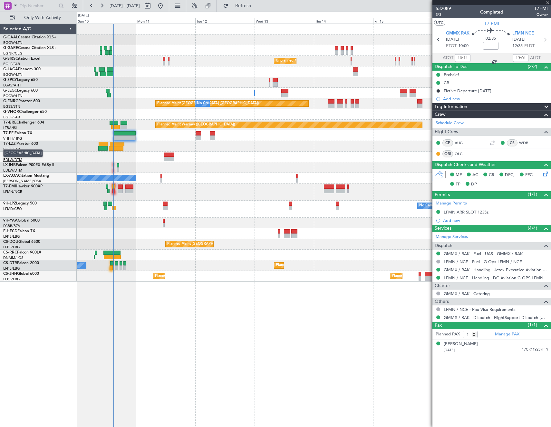
type input "5"
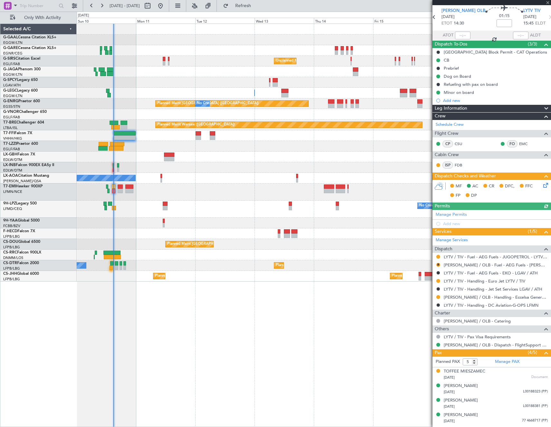
scroll to position [35, 0]
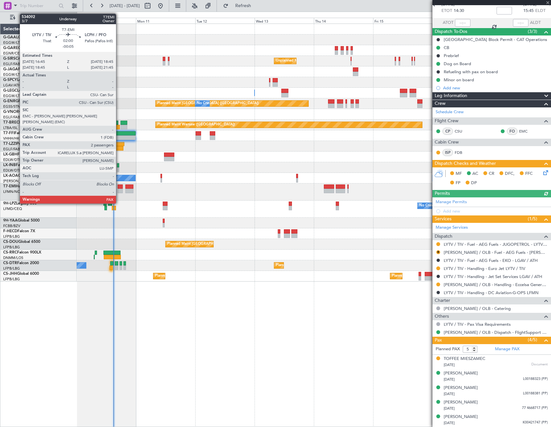
click at [119, 187] on div at bounding box center [120, 186] width 5 height 5
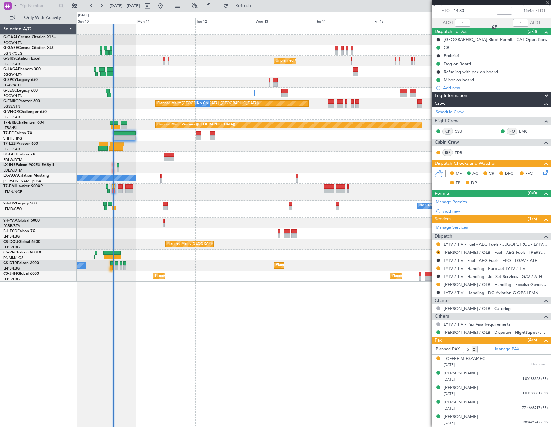
type input "-00:05"
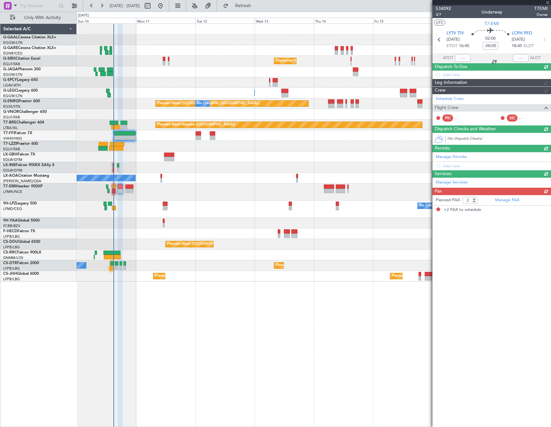
scroll to position [0, 0]
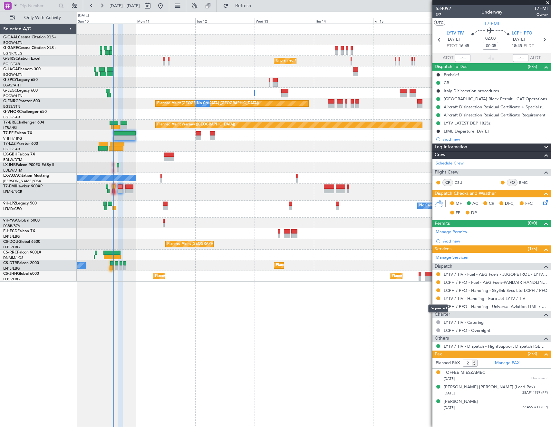
drag, startPoint x: 438, startPoint y: 298, endPoint x: 433, endPoint y: 315, distance: 17.4
click at [438, 298] on button at bounding box center [438, 298] width 4 height 4
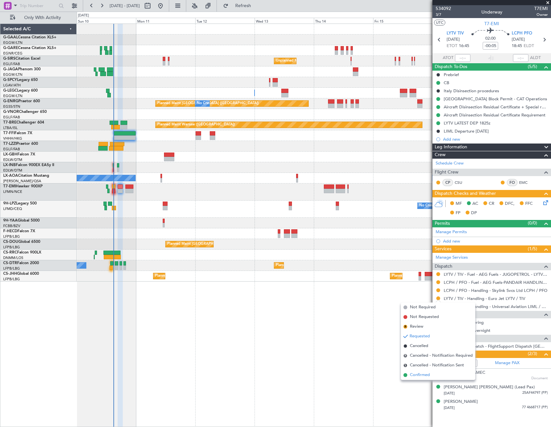
click at [414, 375] on span "Confirmed" at bounding box center [420, 375] width 20 height 6
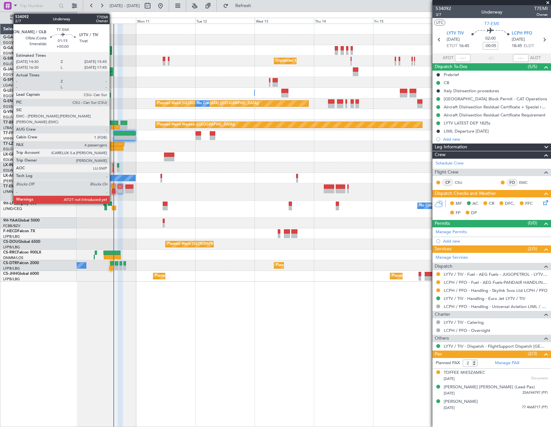
type input "3"
click at [112, 187] on div at bounding box center [113, 186] width 3 height 5
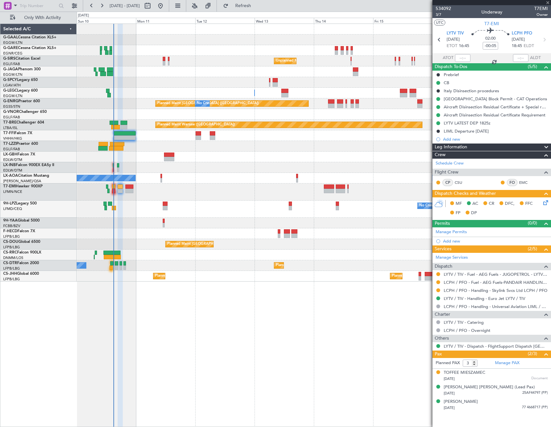
type input "5"
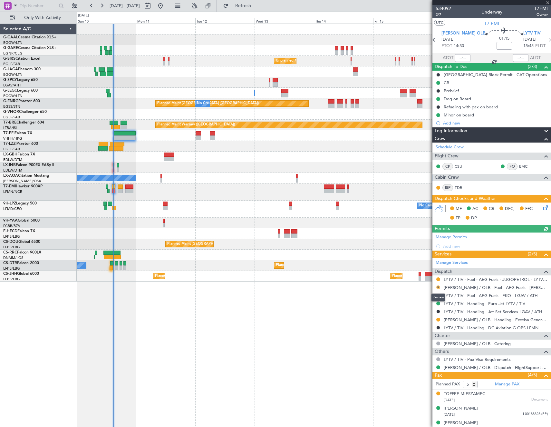
click at [438, 287] on button "R" at bounding box center [438, 287] width 4 height 4
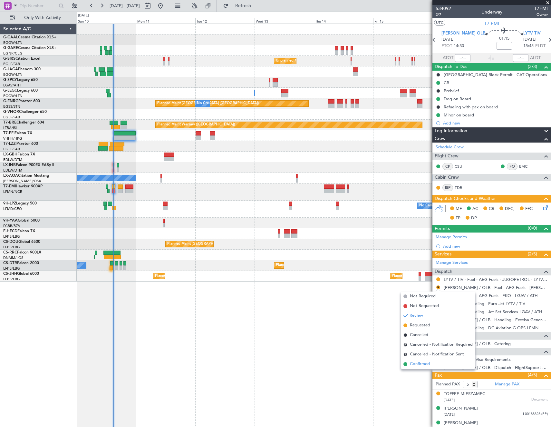
click at [423, 364] on span "Confirmed" at bounding box center [420, 364] width 20 height 6
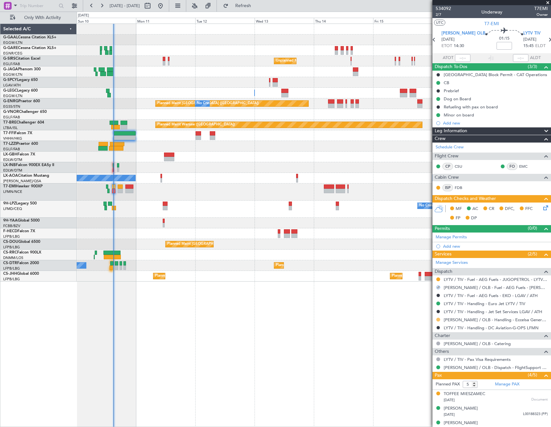
click at [439, 319] on button at bounding box center [438, 319] width 4 height 4
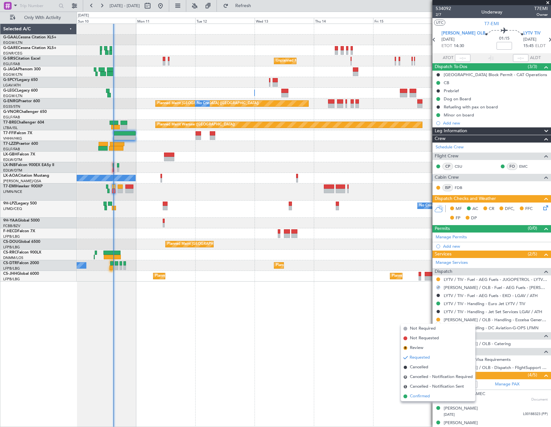
click at [425, 395] on span "Confirmed" at bounding box center [420, 396] width 20 height 6
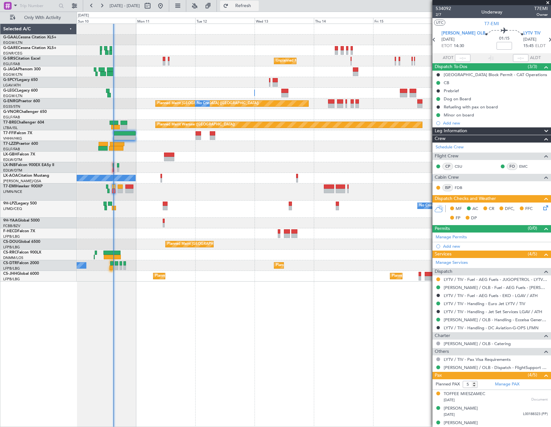
click at [257, 6] on span "Refresh" at bounding box center [243, 6] width 27 height 5
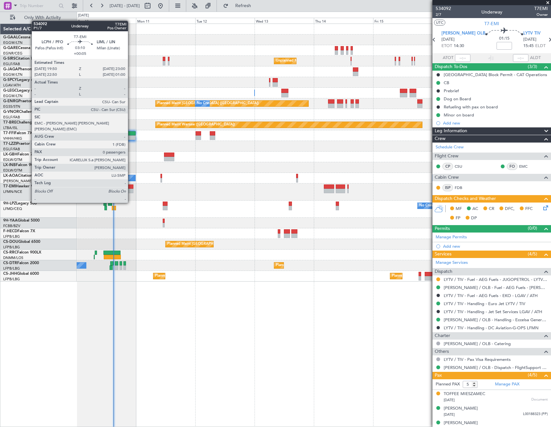
click at [131, 190] on div at bounding box center [129, 191] width 8 height 5
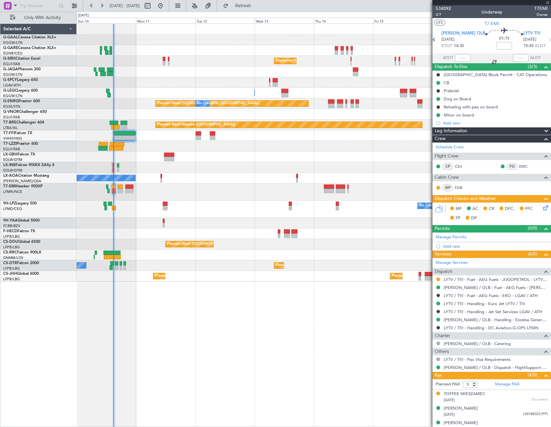
type input "+00:05"
type input "0"
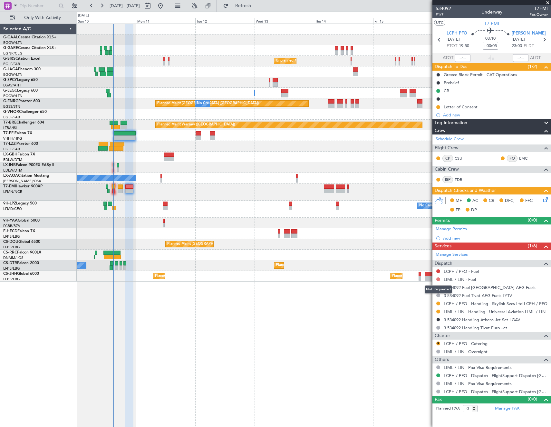
click at [438, 279] on button at bounding box center [438, 279] width 4 height 4
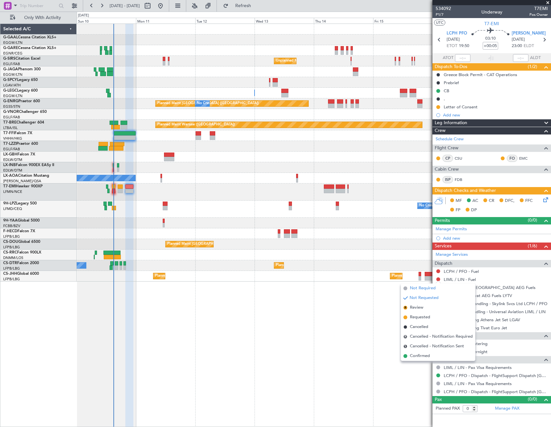
click at [421, 287] on span "Not Required" at bounding box center [423, 288] width 26 height 6
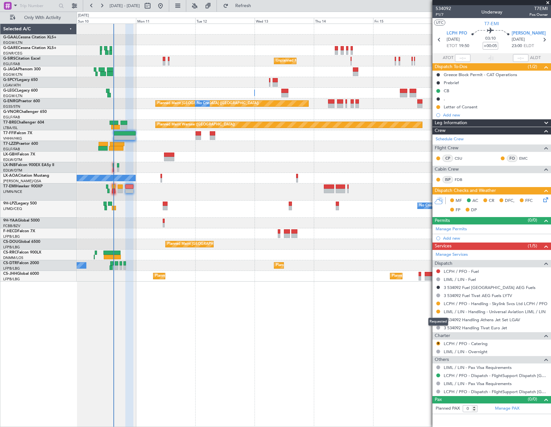
drag, startPoint x: 439, startPoint y: 310, endPoint x: 451, endPoint y: 327, distance: 20.3
click at [439, 310] on button at bounding box center [438, 311] width 4 height 4
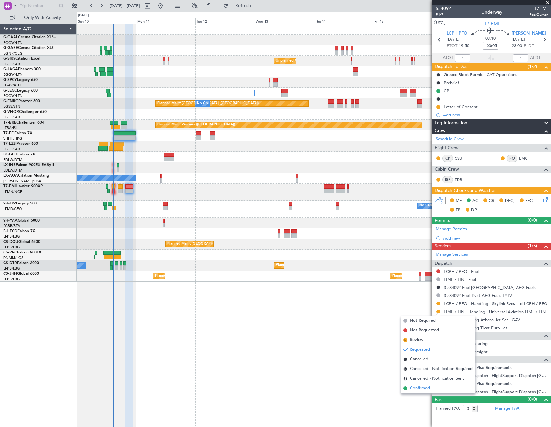
click at [417, 389] on span "Confirmed" at bounding box center [420, 388] width 20 height 6
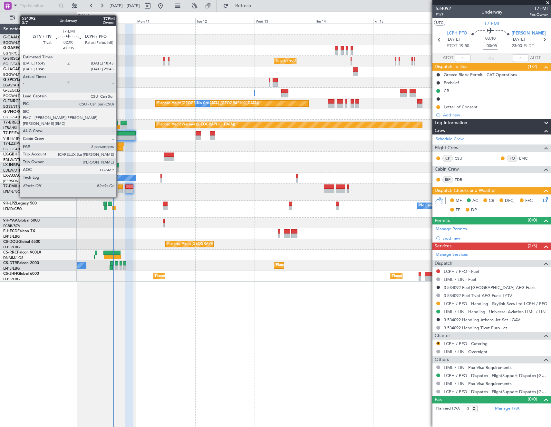
click at [119, 185] on div at bounding box center [120, 186] width 5 height 5
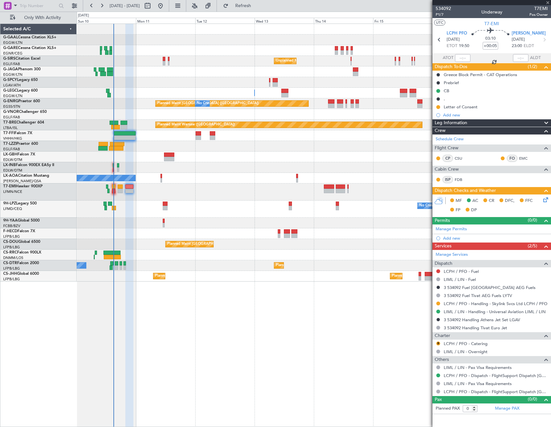
type input "-00:05"
type input "3"
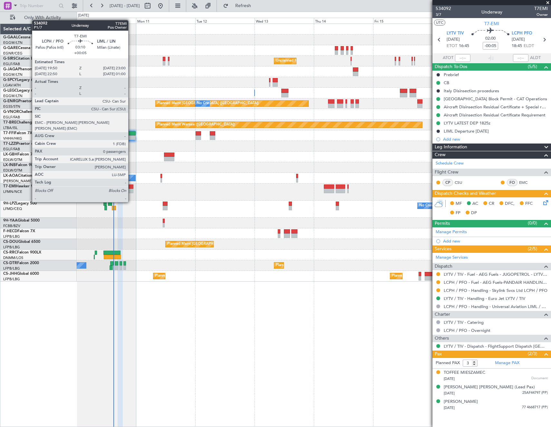
click at [131, 190] on div at bounding box center [129, 191] width 8 height 5
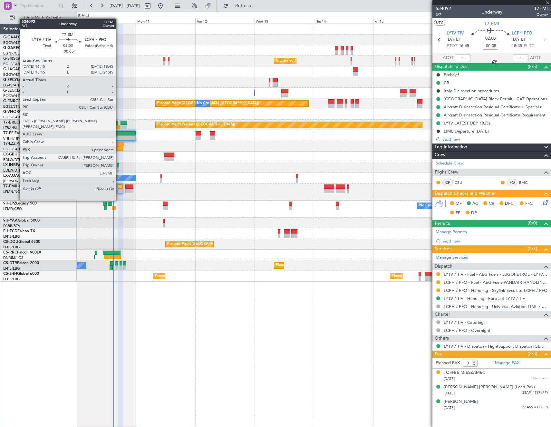
type input "+00:05"
type input "0"
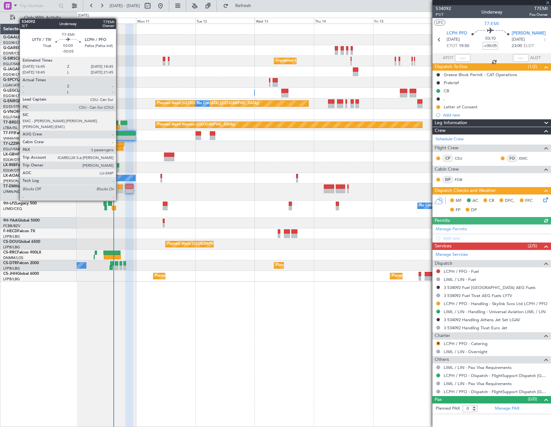
click at [119, 188] on div at bounding box center [120, 186] width 5 height 5
type input "-00:05"
type input "3"
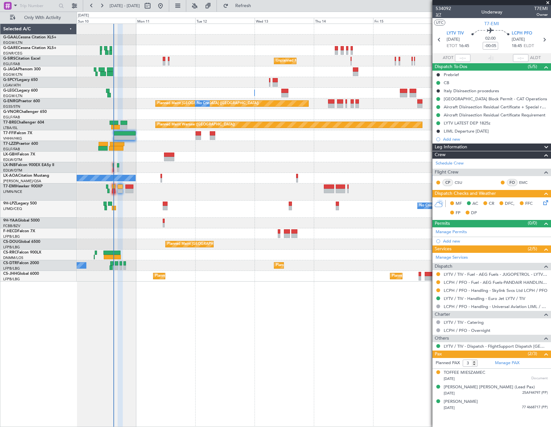
click at [439, 15] on span "3/7" at bounding box center [443, 14] width 15 height 5
click at [441, 15] on span "3/7" at bounding box center [443, 14] width 15 height 5
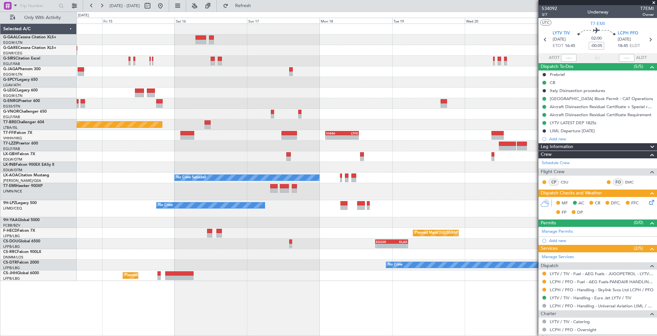
click at [0, 182] on html "10 Aug 2025 - 18 Aug 2025 Refresh Quick Links Only With Activity Unplanned Main…" at bounding box center [328, 168] width 657 height 336
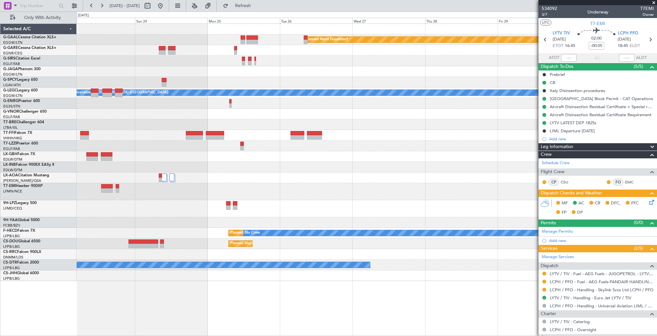
click at [0, 170] on html "10 Aug 2025 - 18 Aug 2025 Refresh Quick Links Only With Activity Planned Maint …" at bounding box center [328, 168] width 657 height 336
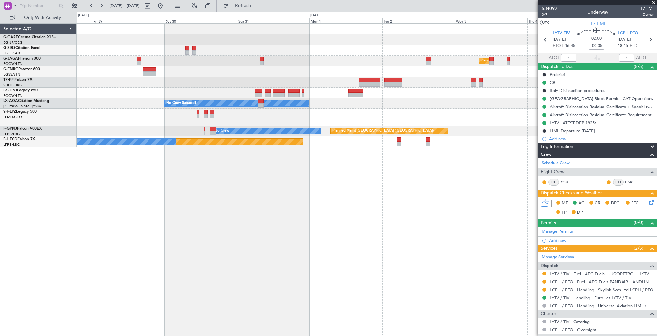
click at [551, 233] on fb-app "28 Aug 2025 - 05 Sep 2025 Refresh Quick Links Only With Activity Planned Maint …" at bounding box center [328, 171] width 657 height 332
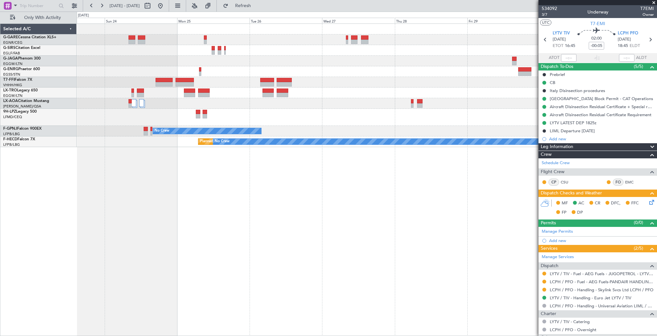
click at [551, 226] on fb-app "28 Aug 2025 - 05 Sep 2025 Refresh Quick Links Only With Activity No Crew Sabade…" at bounding box center [328, 171] width 657 height 332
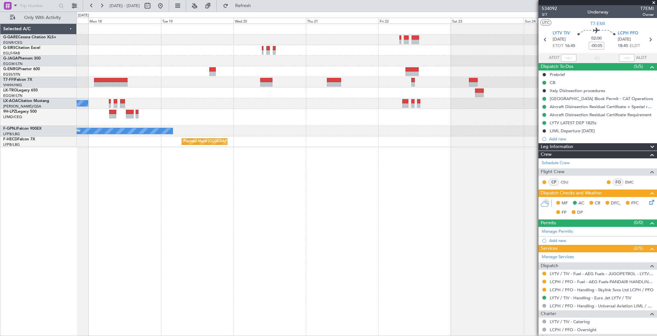
click at [551, 226] on fb-app "28 Aug 2025 - 05 Sep 2025 Refresh Quick Links Only With Activity No Crew Sabade…" at bounding box center [328, 171] width 657 height 332
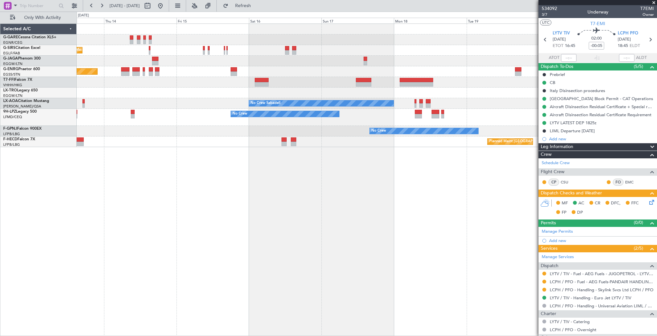
click at [506, 224] on div "Unplanned Maint London (Farnborough) Planned Maint London (Stansted) No Crew Un…" at bounding box center [367, 180] width 581 height 313
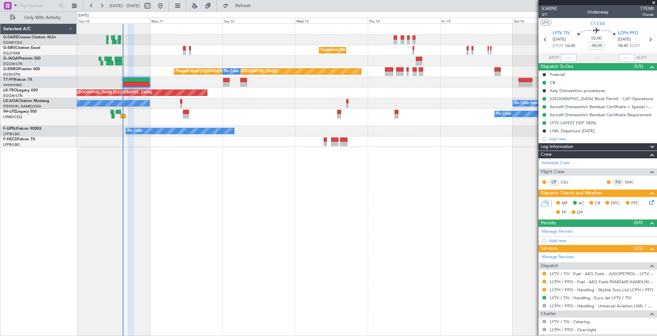
click at [158, 218] on div "Unplanned Maint London (Farnborough) Planned Maint London (Stansted) No Crew Pl…" at bounding box center [367, 180] width 581 height 313
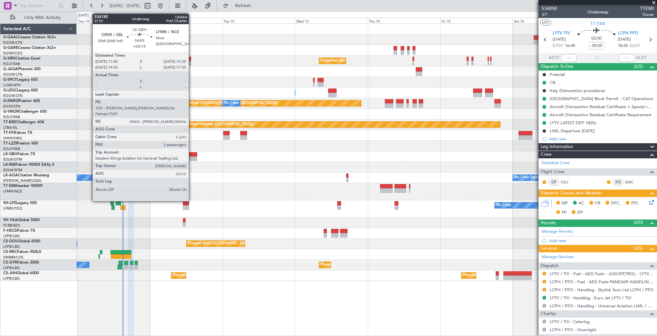
click at [191, 158] on div at bounding box center [191, 159] width 13 height 5
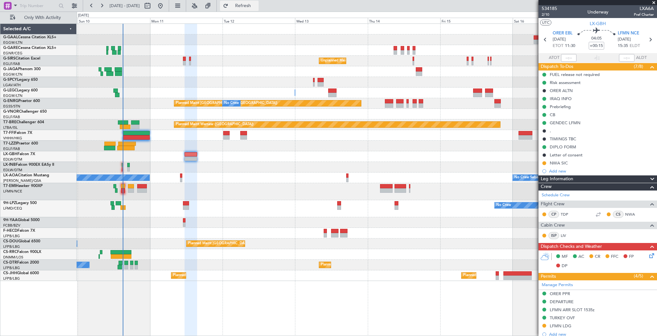
click at [257, 4] on span "Refresh" at bounding box center [243, 6] width 27 height 5
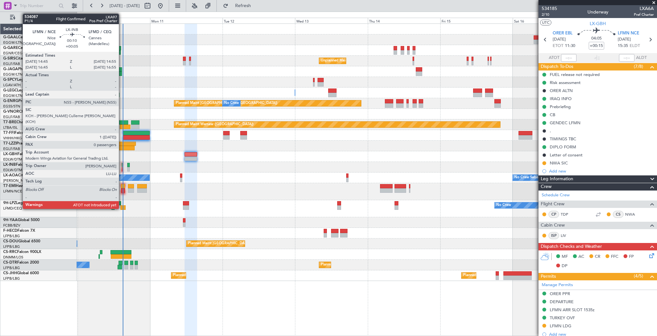
click at [122, 166] on div at bounding box center [122, 165] width 1 height 5
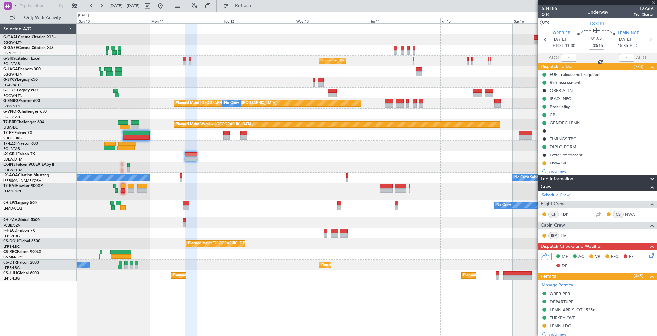
type input "+00:05"
type input "0"
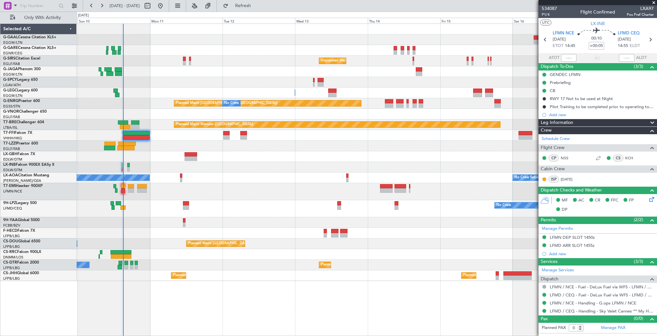
click at [427, 159] on div at bounding box center [367, 156] width 580 height 11
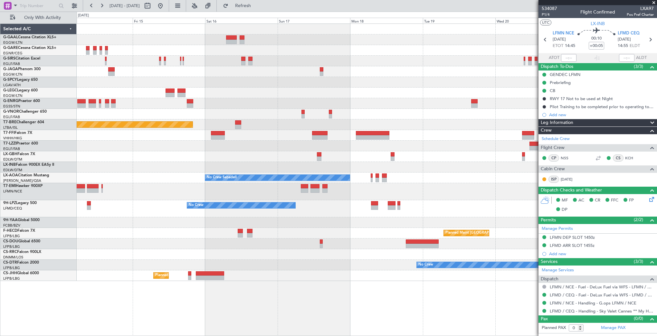
click at [146, 180] on div "Unplanned Maint London (Farnborough) A/C Unavailable London (Luton) A/C Unavail…" at bounding box center [367, 152] width 580 height 257
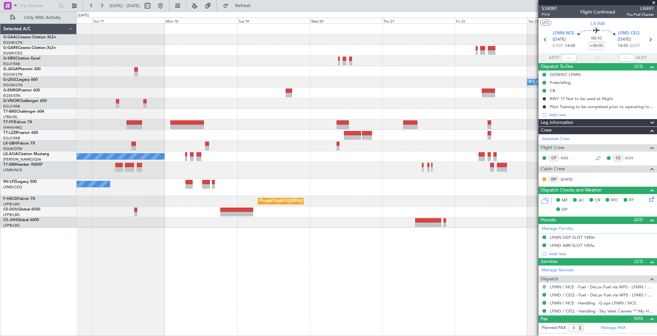
click at [192, 150] on div "Planned Maint Dusseldorf A/C Unavailable London (Luton) Planned Maint Warsaw (M…" at bounding box center [367, 126] width 580 height 204
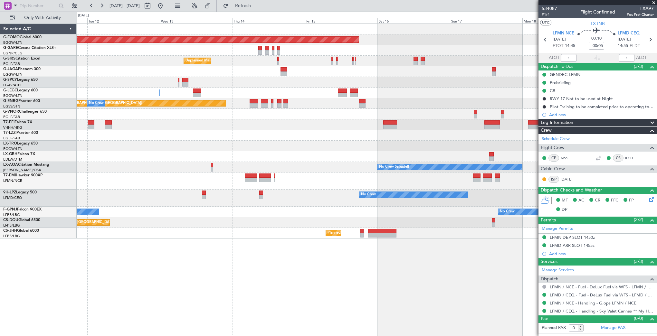
click at [551, 156] on fb-app "16 Aug 2025 - 24 Aug 2025 Refresh Quick Links Only With Activity Planned Maint …" at bounding box center [328, 171] width 657 height 332
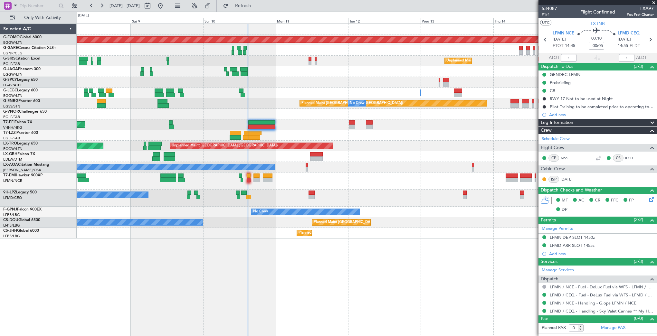
click at [508, 144] on div "Planned Maint Windsor Locks (Bradley Intl) Unplanned Maint London (Farnborough)…" at bounding box center [367, 131] width 580 height 215
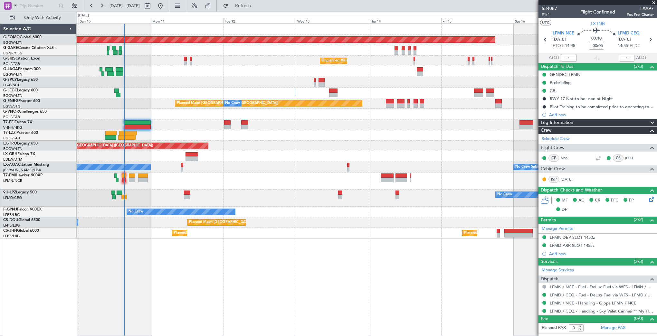
click at [221, 186] on div "Planned Maint Windsor Locks (Bradley Intl) Unplanned Maint London (Farnborough)…" at bounding box center [367, 131] width 580 height 215
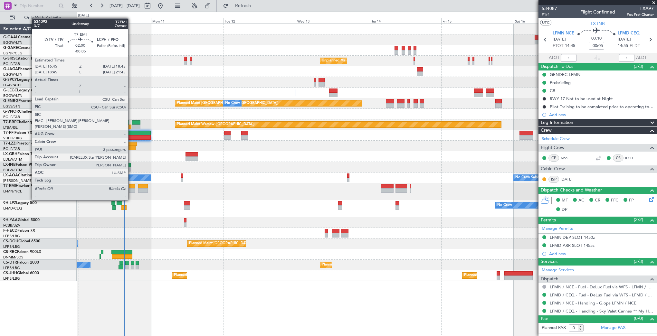
click at [131, 189] on div at bounding box center [132, 191] width 6 height 5
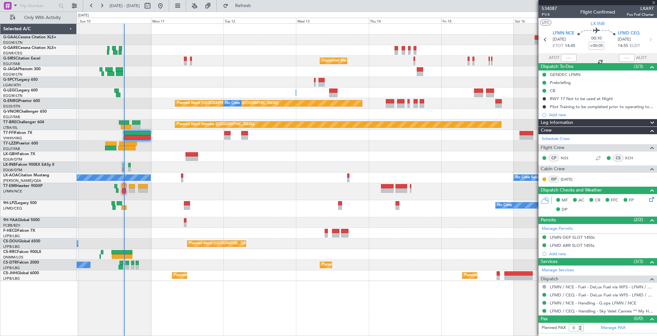
type input "-00:05"
type input "3"
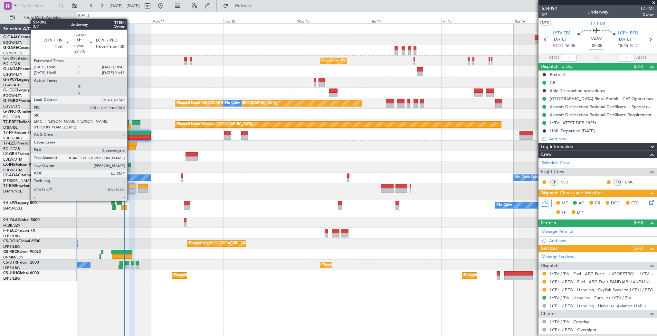
click at [130, 189] on div at bounding box center [132, 191] width 6 height 5
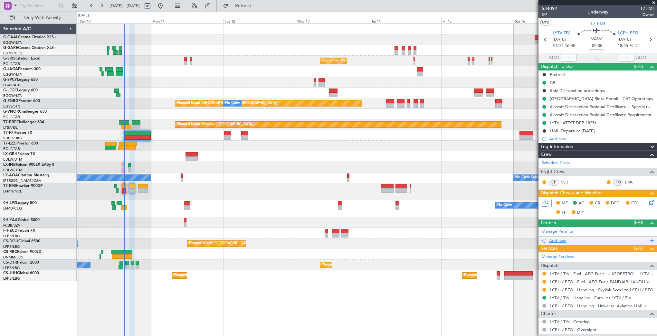
click at [551, 241] on div "Add new" at bounding box center [598, 240] width 99 height 5
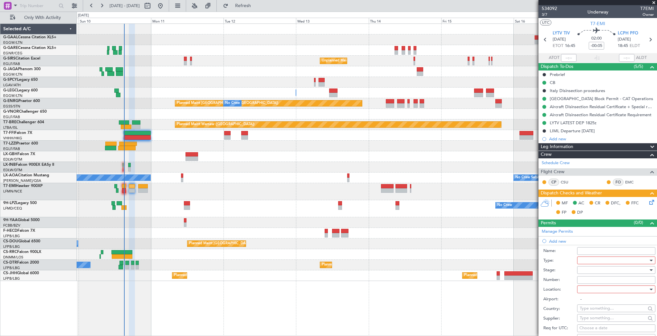
click at [551, 261] on div at bounding box center [614, 261] width 69 height 10
click at [551, 300] on span "Landing" at bounding box center [614, 299] width 68 height 10
click at [551, 268] on div at bounding box center [614, 271] width 69 height 10
click at [551, 313] on span "Requested" at bounding box center [614, 312] width 68 height 10
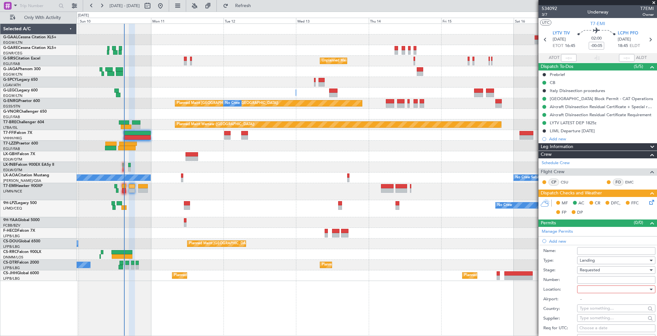
click at [551, 290] on div at bounding box center [614, 290] width 69 height 10
click at [551, 321] on span "Arrival" at bounding box center [614, 322] width 68 height 10
type input "LCPH / PFO"
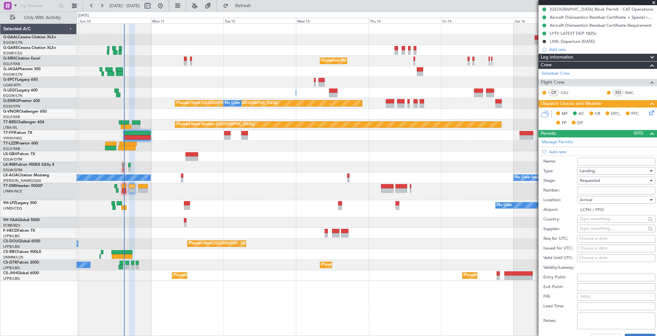
scroll to position [129, 0]
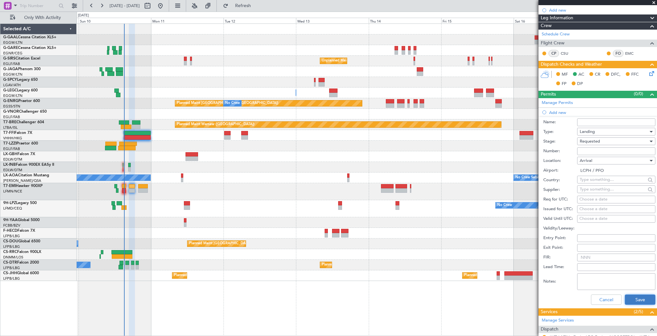
click at [551, 298] on button "Save" at bounding box center [640, 300] width 31 height 10
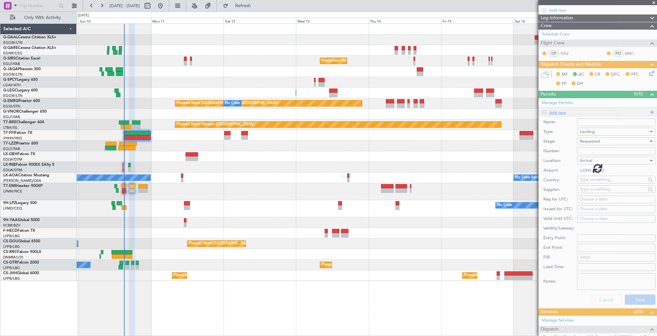
scroll to position [82, 0]
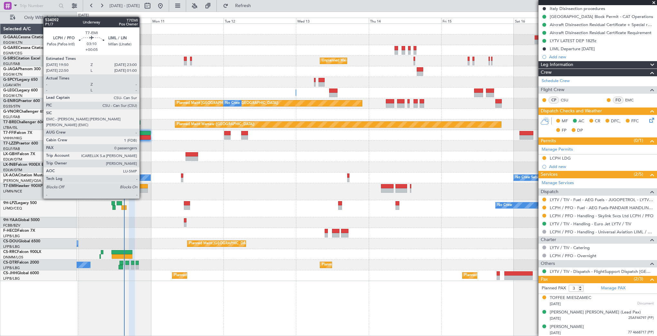
click at [142, 187] on div at bounding box center [143, 186] width 10 height 5
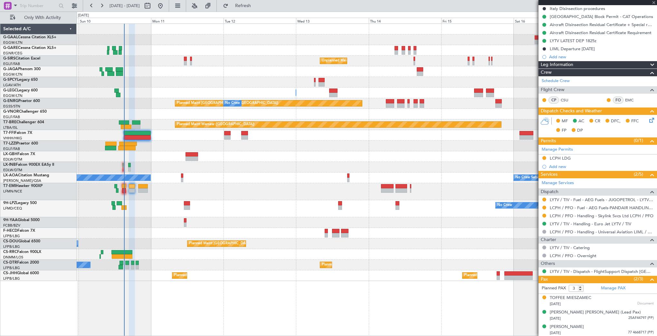
type input "+00:05"
type input "0"
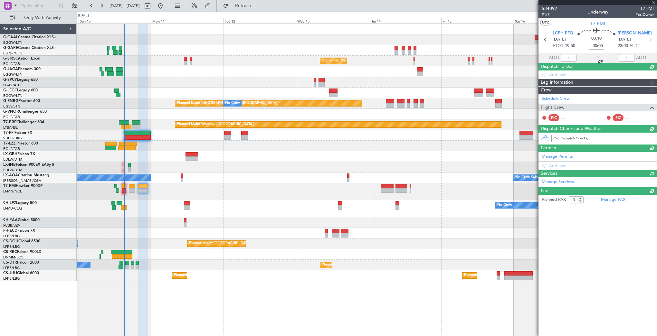
scroll to position [0, 0]
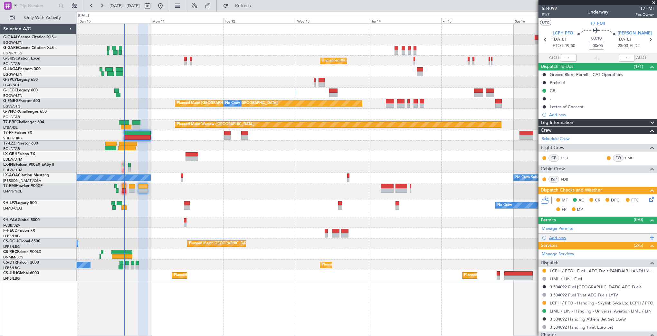
click at [551, 237] on div "Add new" at bounding box center [598, 237] width 99 height 5
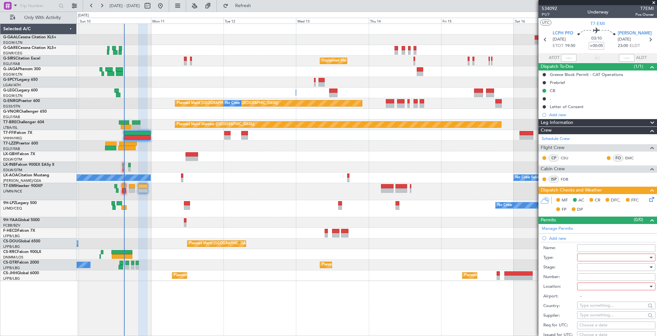
click at [551, 258] on div at bounding box center [614, 258] width 69 height 10
click at [551, 316] on span "Departure" at bounding box center [614, 316] width 68 height 10
click at [551, 265] on div at bounding box center [614, 268] width 69 height 10
click at [551, 310] on span "Requested" at bounding box center [614, 309] width 68 height 10
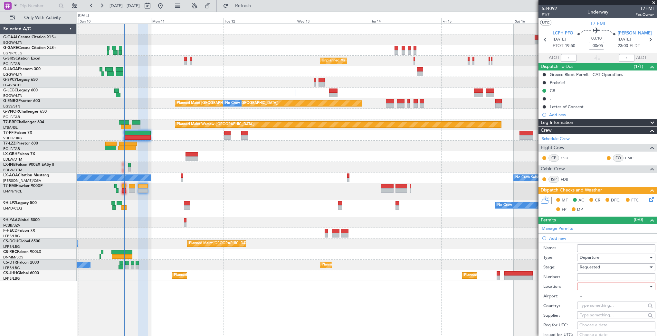
click at [551, 286] on div at bounding box center [614, 287] width 69 height 10
click at [551, 302] on span "Departure" at bounding box center [614, 300] width 68 height 10
type input "LCPH / PFO"
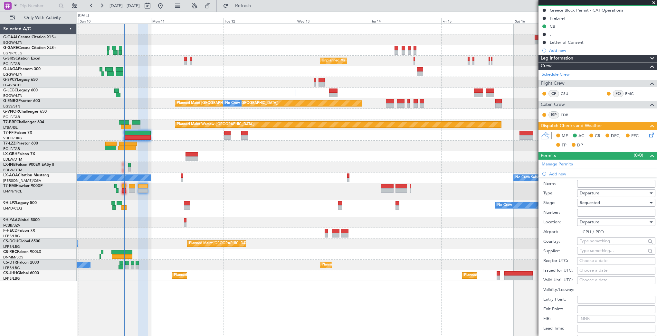
scroll to position [97, 0]
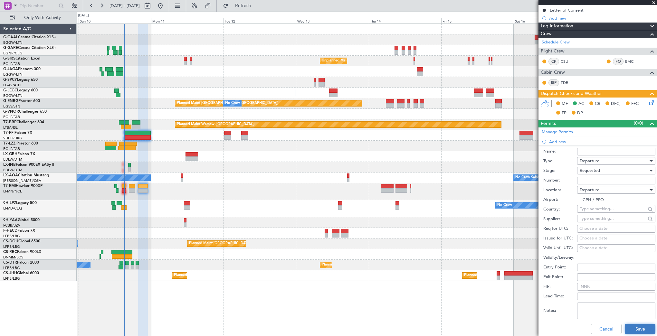
click at [551, 333] on button "Save" at bounding box center [640, 329] width 31 height 10
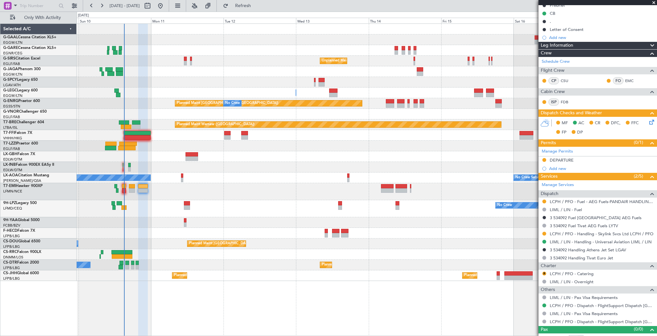
scroll to position [84, 0]
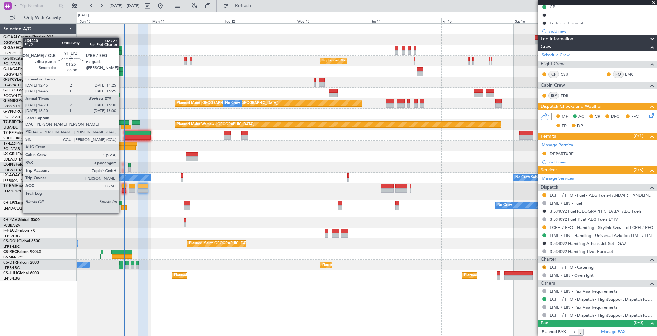
click at [122, 207] on div at bounding box center [123, 208] width 5 height 5
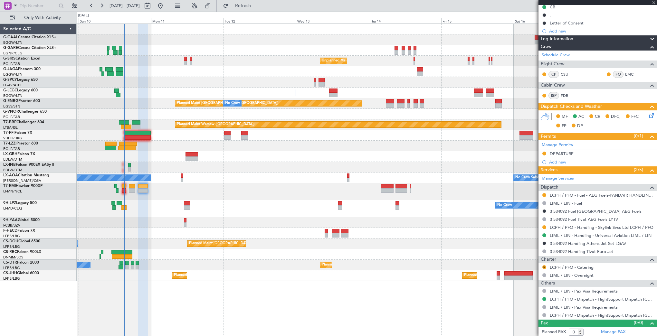
type input "14:30"
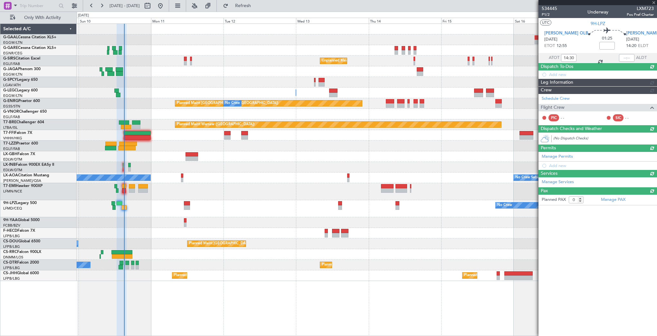
scroll to position [0, 0]
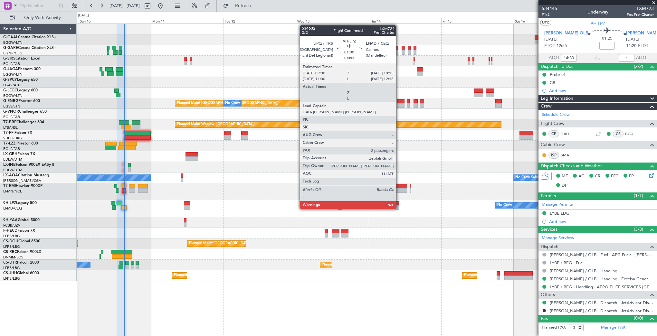
click at [399, 203] on div at bounding box center [398, 203] width 4 height 5
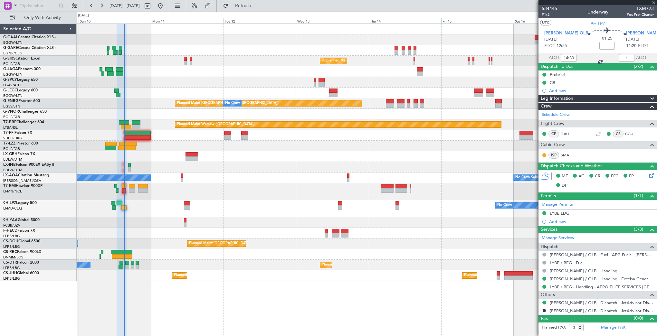
type input "2"
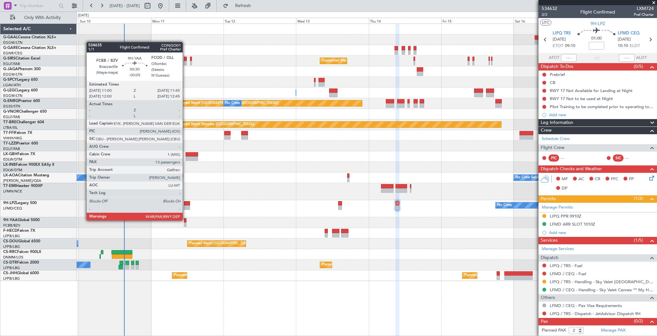
click at [186, 220] on div at bounding box center [185, 220] width 3 height 5
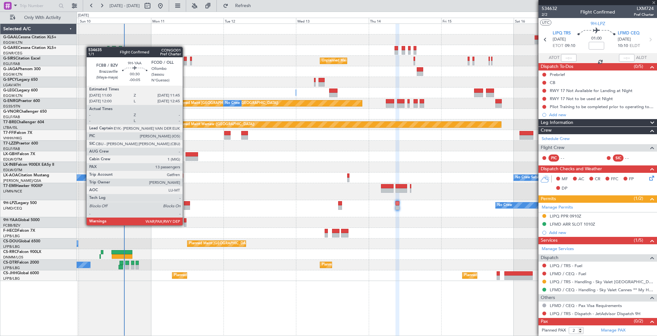
type input "-00:05"
type input "13"
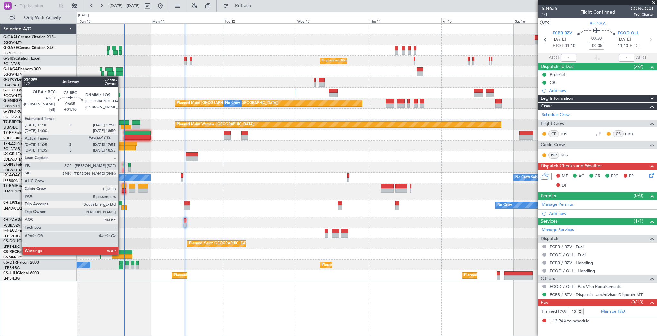
click at [121, 254] on div at bounding box center [121, 252] width 21 height 5
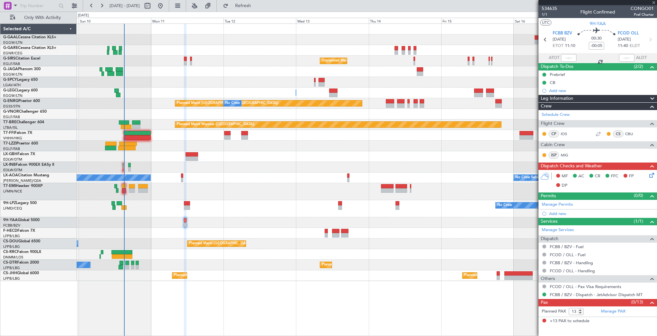
type input "+01:10"
type input "11:15"
type input "5"
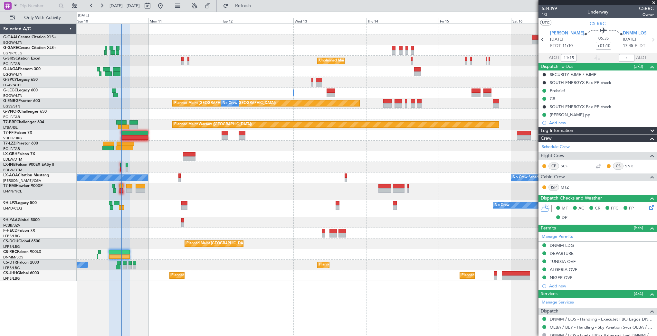
click at [165, 231] on div "Planned Maint Paris (Le Bourget) No Crew" at bounding box center [367, 233] width 580 height 11
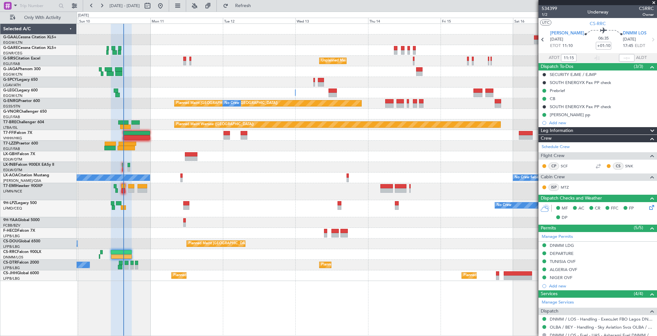
click at [230, 226] on div at bounding box center [367, 223] width 580 height 11
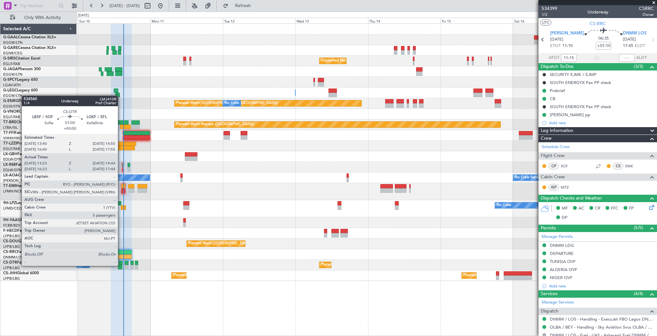
click at [121, 266] on div at bounding box center [120, 267] width 4 height 5
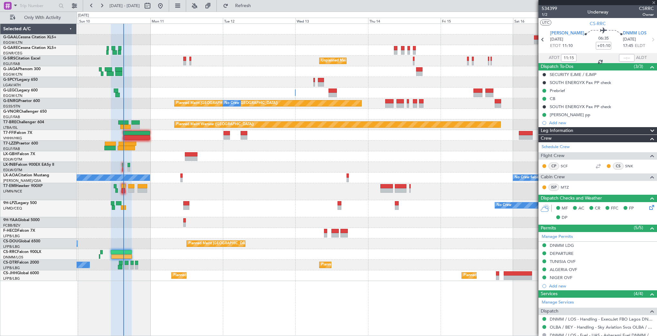
type input "13:33"
type input "14:39"
